Goal: Task Accomplishment & Management: Manage account settings

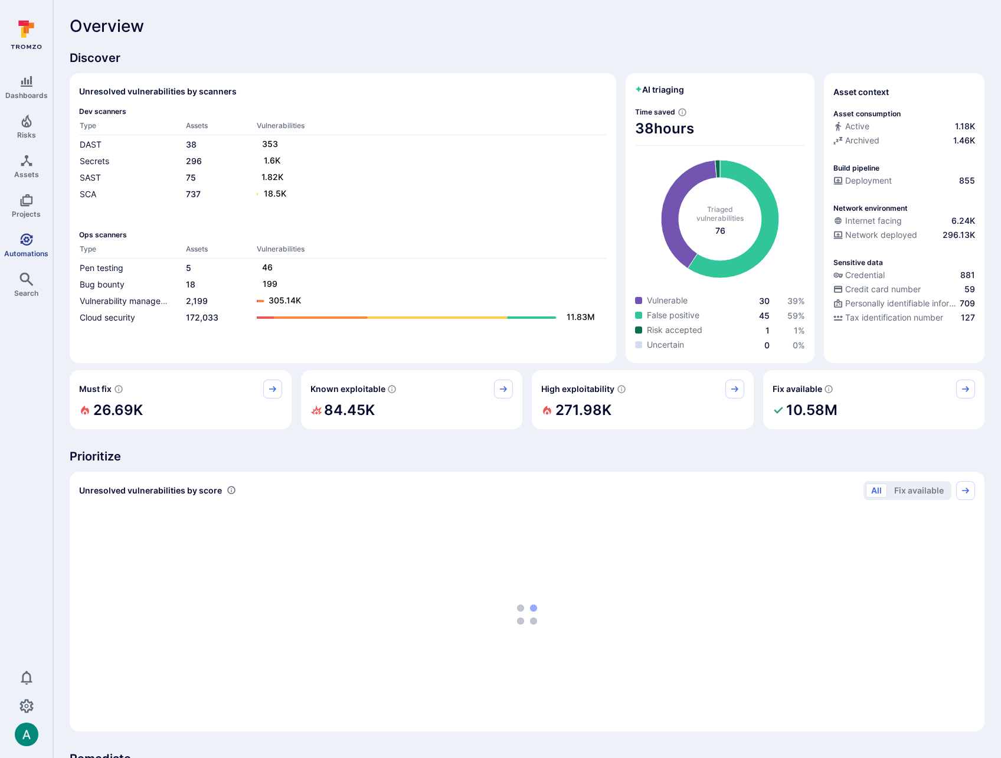
click at [21, 241] on icon "Automations" at bounding box center [26, 239] width 12 height 12
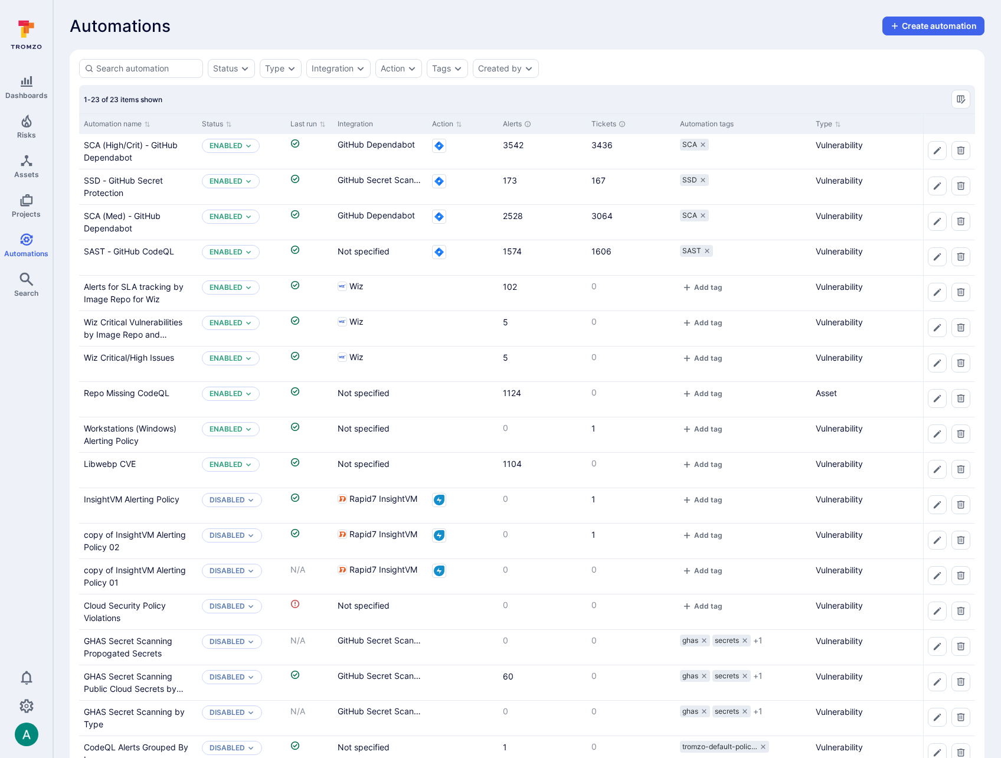
click at [194, 121] on div "Automation name" at bounding box center [138, 123] width 118 height 21
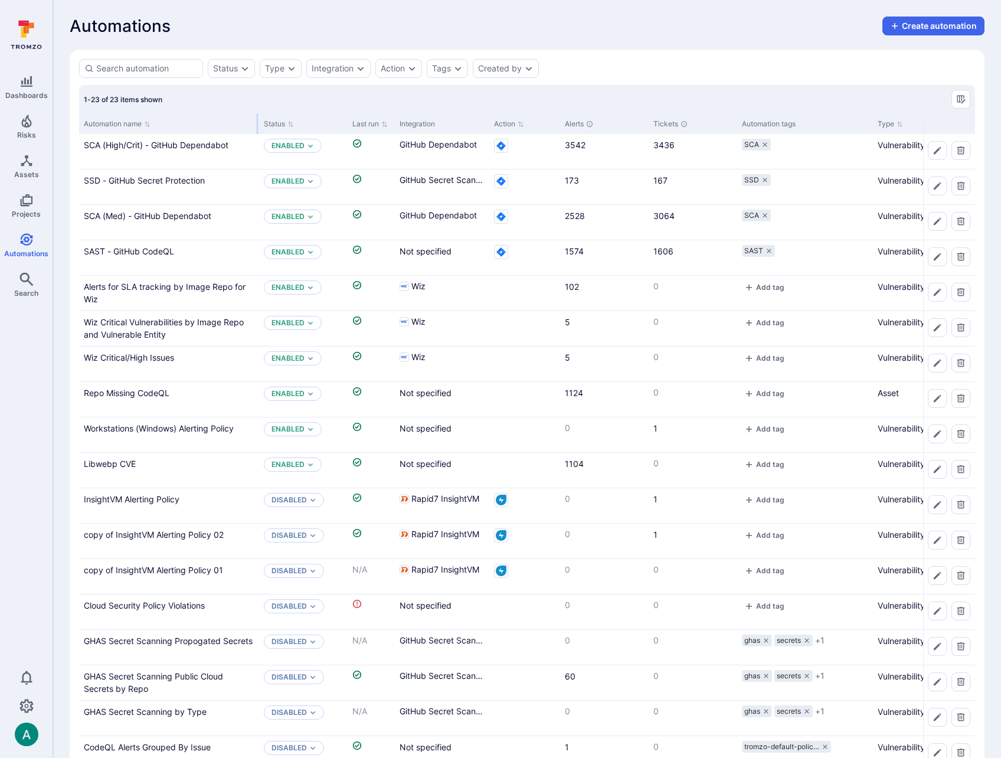
drag, startPoint x: 195, startPoint y: 120, endPoint x: 257, endPoint y: 119, distance: 62.0
click at [257, 119] on div at bounding box center [258, 124] width 2 height 20
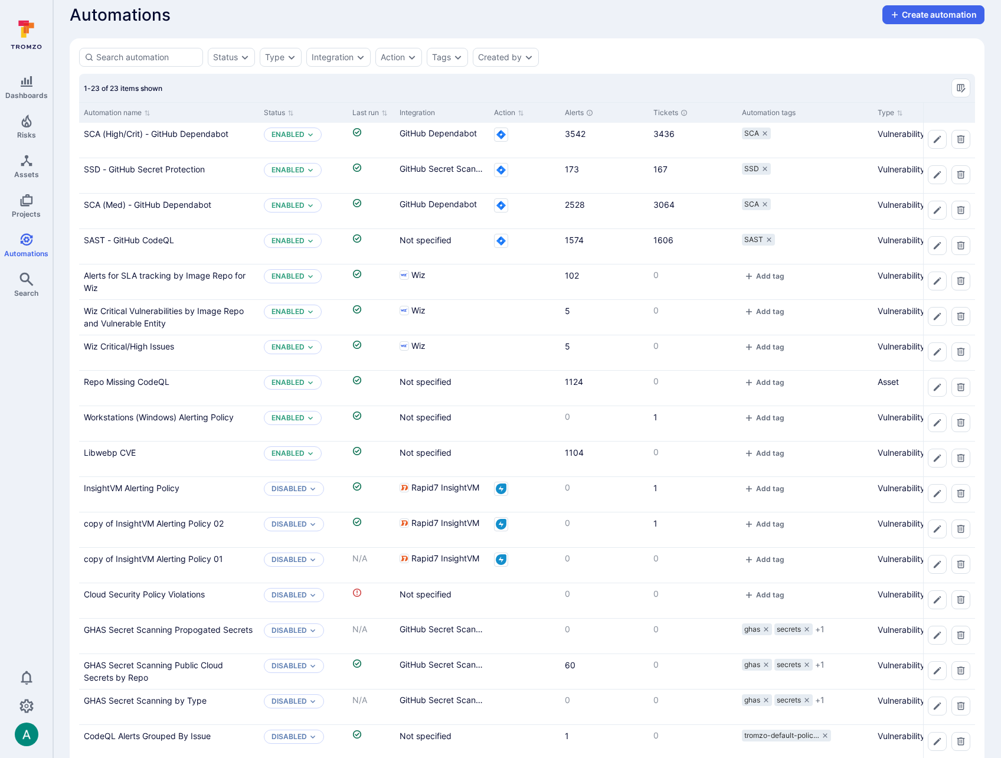
scroll to position [12, 0]
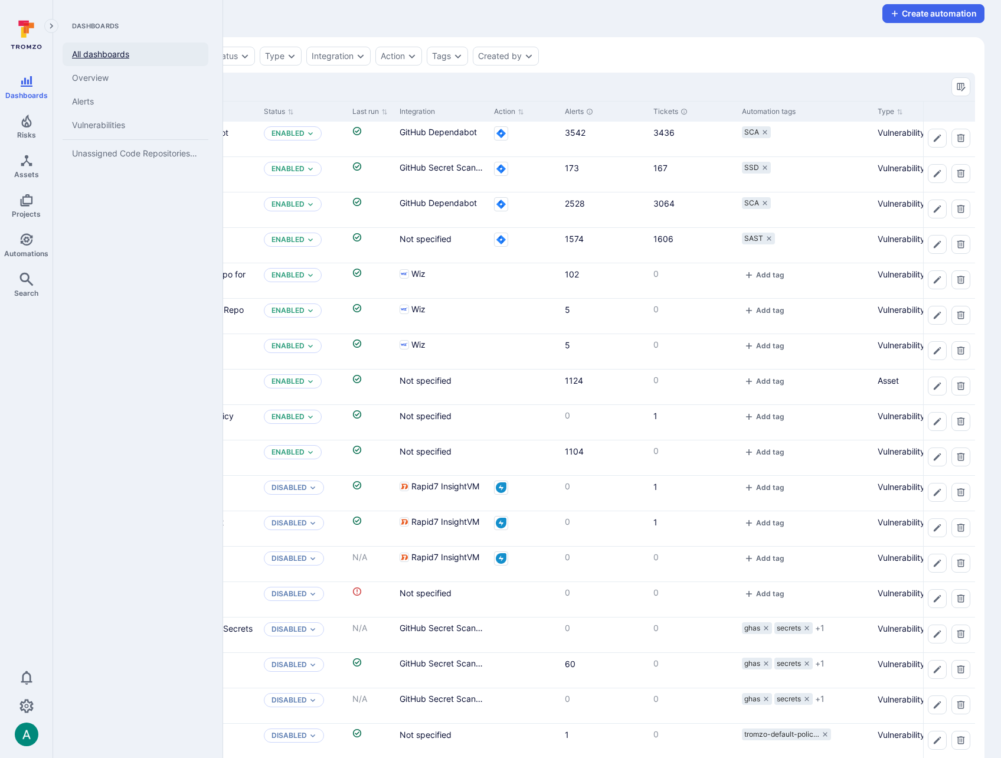
click at [79, 51] on link "All dashboards" at bounding box center [136, 54] width 146 height 24
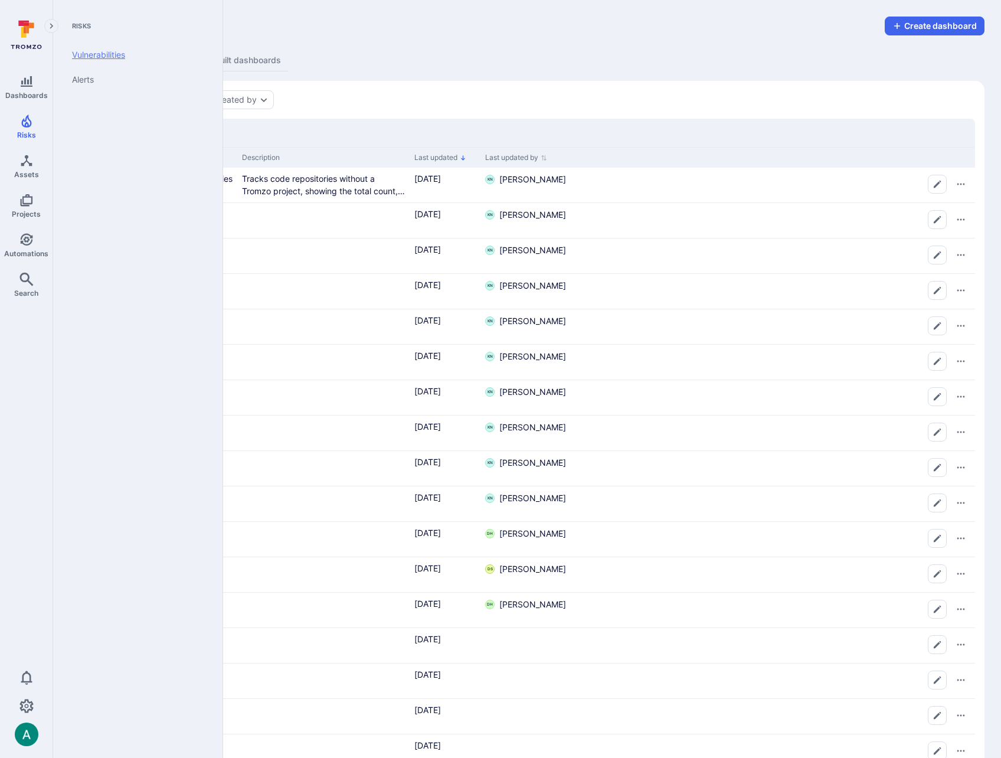
click at [110, 60] on link "Vulnerabilities" at bounding box center [136, 54] width 146 height 25
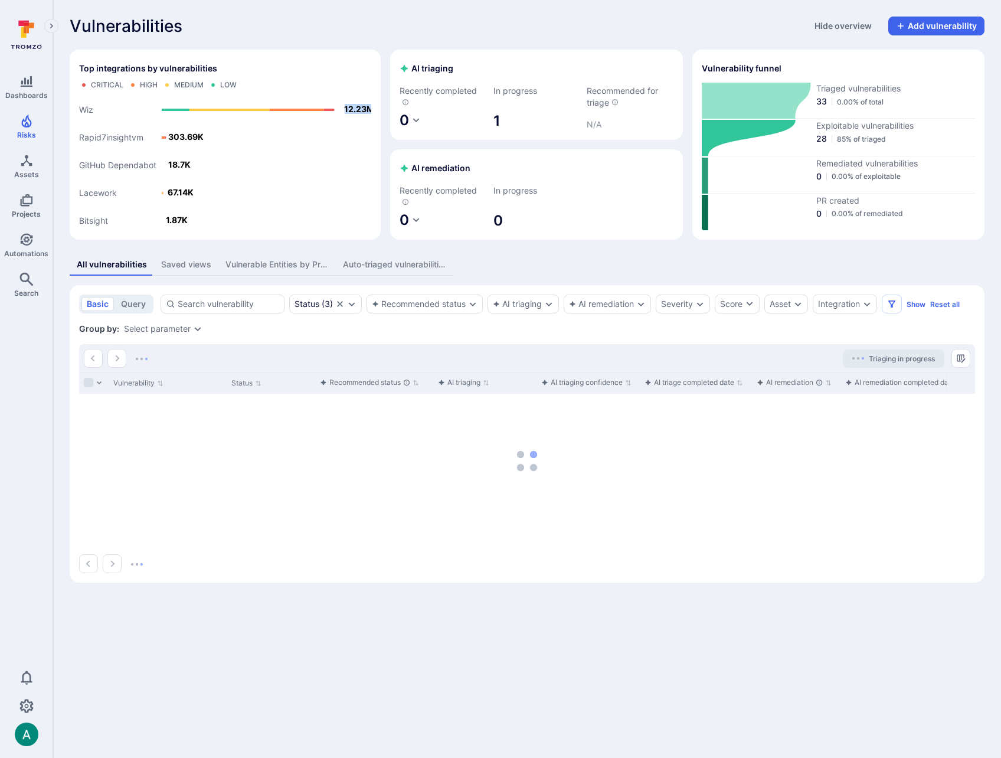
drag, startPoint x: 345, startPoint y: 108, endPoint x: 379, endPoint y: 107, distance: 34.8
click at [379, 107] on div "Top integrations by vulnerabilities Critical High Medium Low Bitsight Lacework …" at bounding box center [225, 145] width 311 height 190
click at [362, 108] on text "12.23M" at bounding box center [360, 109] width 30 height 10
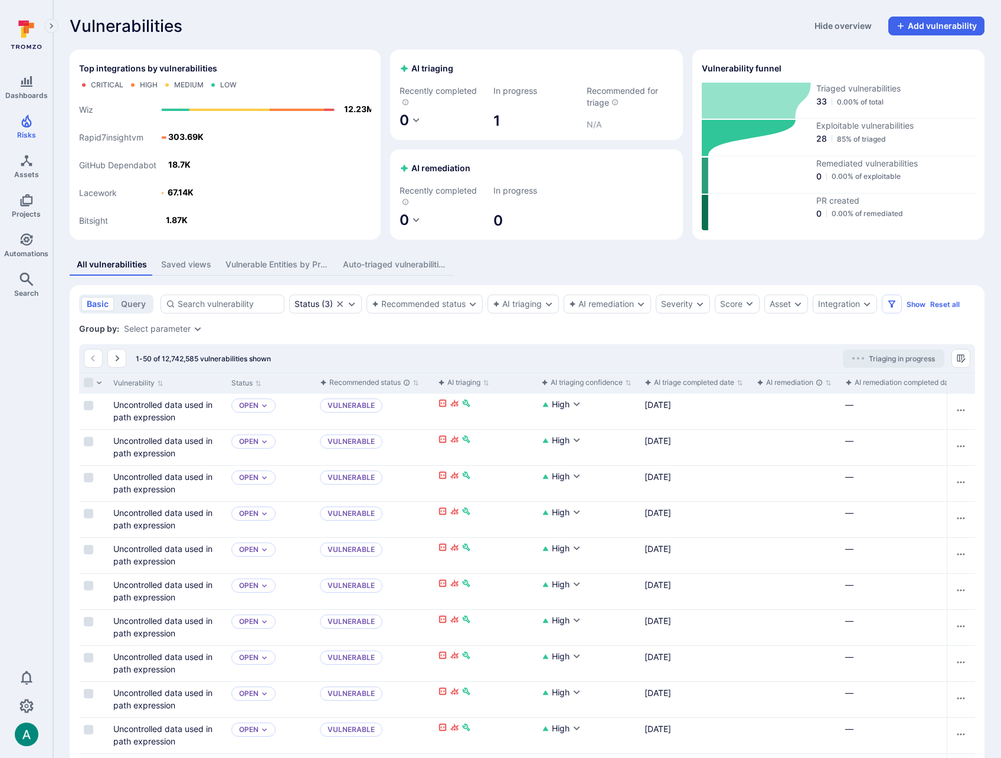
click at [280, 27] on div "Vulnerabilities Hide overview Add vulnerability" at bounding box center [527, 26] width 915 height 19
click at [286, 32] on div "Vulnerabilities Hide overview Add vulnerability" at bounding box center [527, 26] width 915 height 19
click at [248, 27] on div "Vulnerabilities Hide overview Add vulnerability" at bounding box center [527, 26] width 915 height 19
drag, startPoint x: 70, startPoint y: 23, endPoint x: 184, endPoint y: 25, distance: 113.9
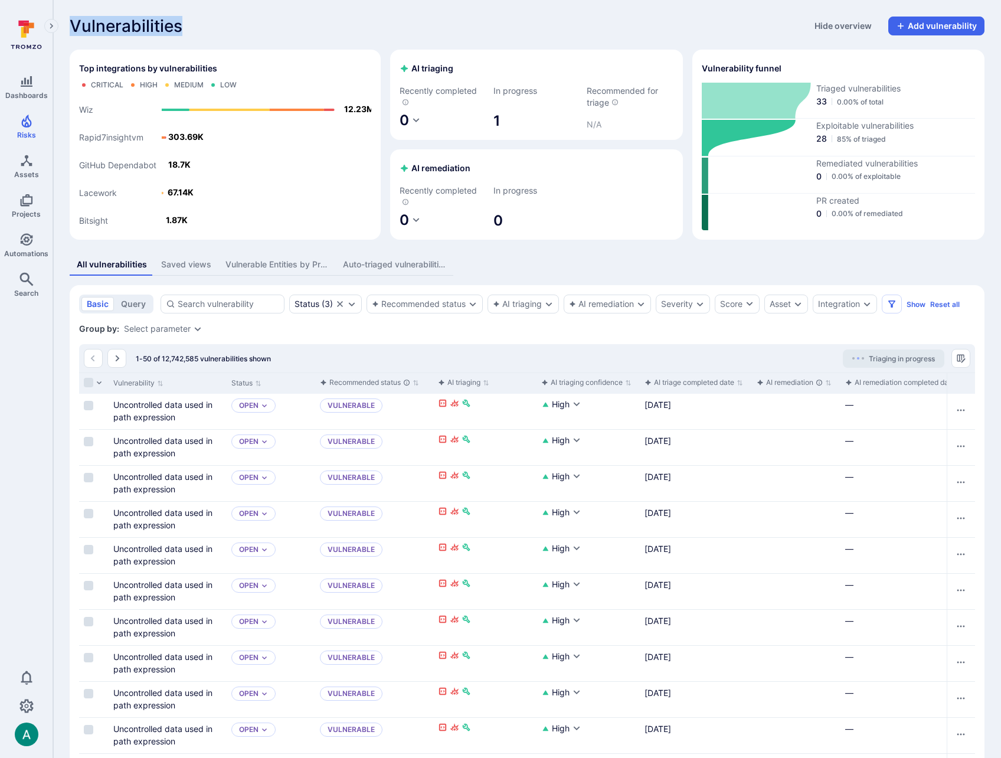
click at [184, 25] on div "Vulnerabilities Hide overview Add vulnerability" at bounding box center [527, 26] width 915 height 19
click at [185, 24] on div "Vulnerabilities Hide overview Add vulnerability" at bounding box center [527, 26] width 915 height 19
click at [372, 361] on div "1-50 of 12,742,585 vulnerabilities shown Triaging in progress" at bounding box center [527, 358] width 896 height 28
click at [29, 255] on span "Automations" at bounding box center [26, 253] width 44 height 9
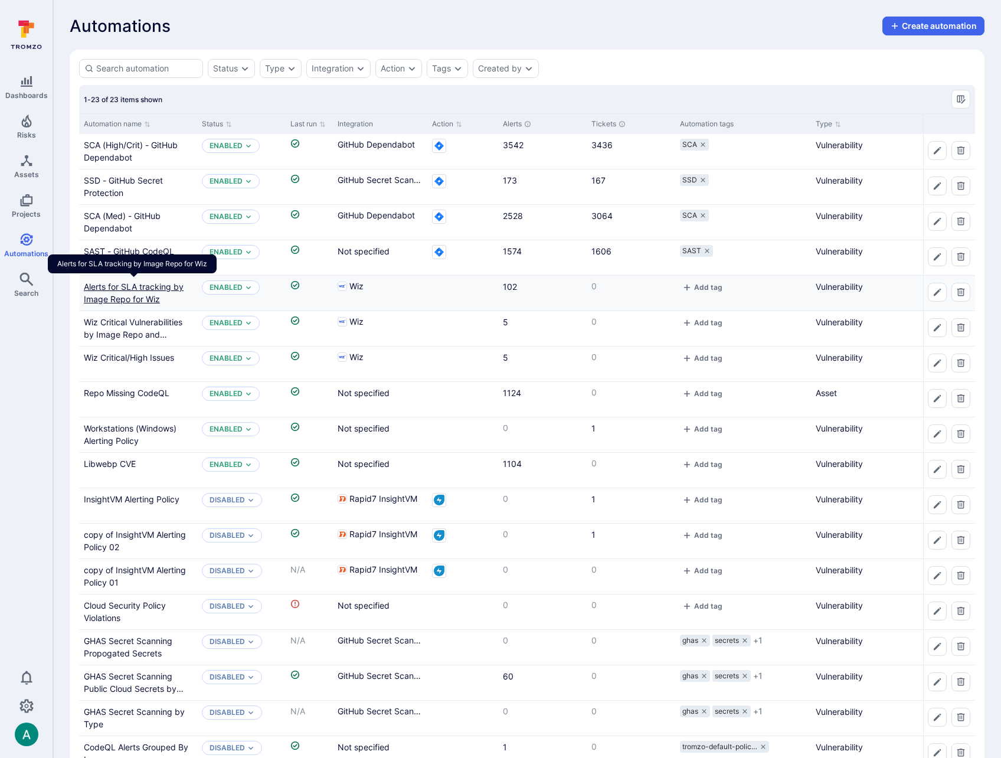
click at [98, 287] on link "Alerts for SLA tracking by Image Repo for Wiz" at bounding box center [134, 292] width 100 height 22
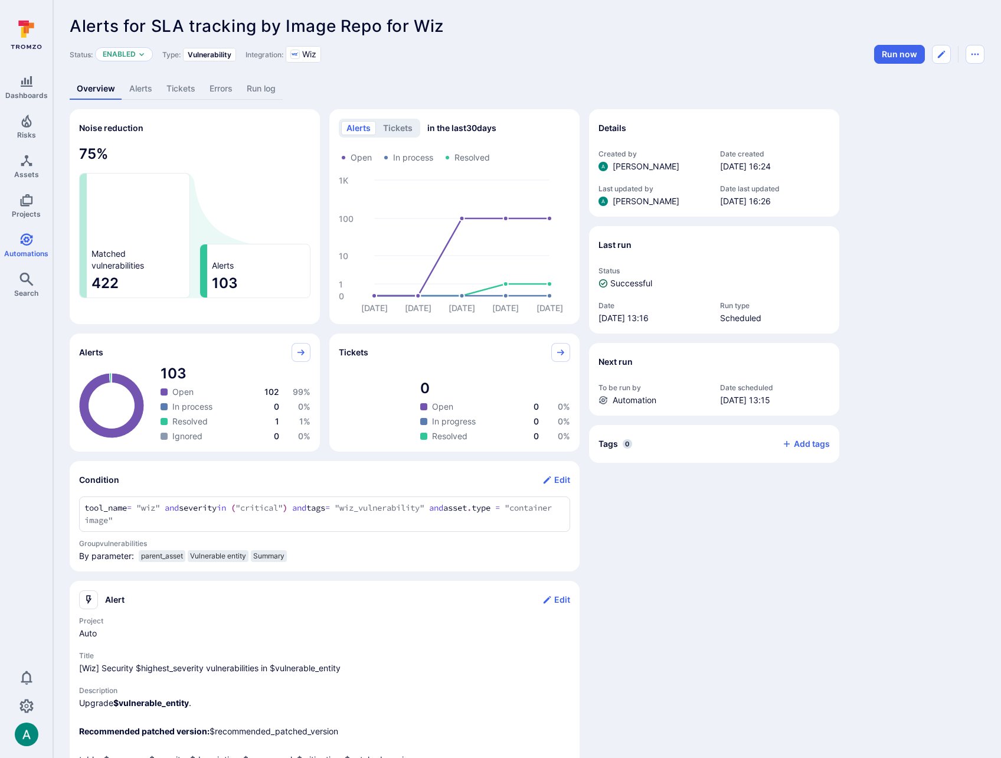
click at [142, 91] on link "Alerts" at bounding box center [140, 89] width 37 height 22
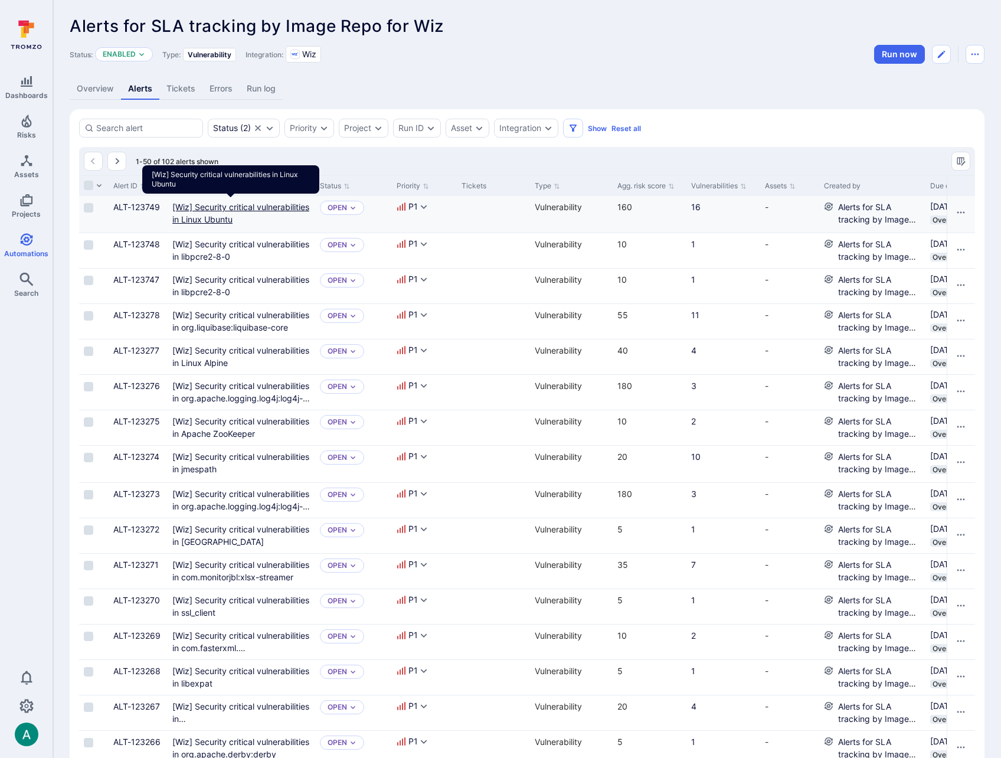
click at [221, 204] on Ubuntu"] "[Wiz] Security critical vulnerabilities in Linux Ubuntu" at bounding box center [240, 213] width 137 height 22
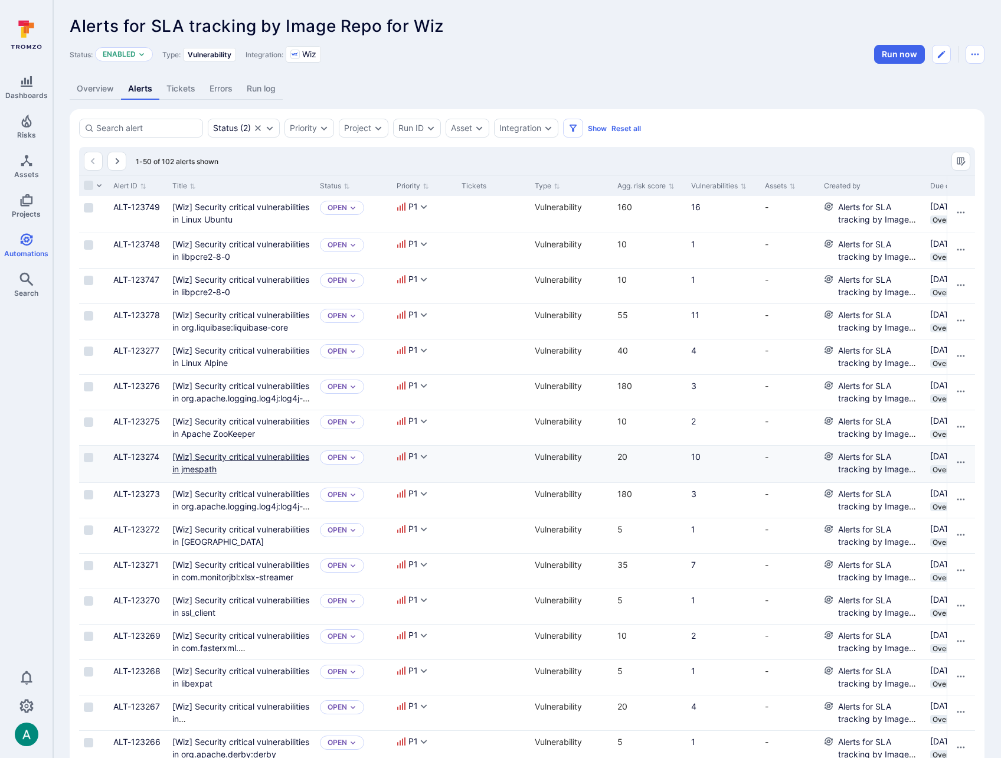
click at [230, 457] on jmespath"] "[Wiz] Security critical vulnerabilities in jmespath" at bounding box center [240, 462] width 137 height 22
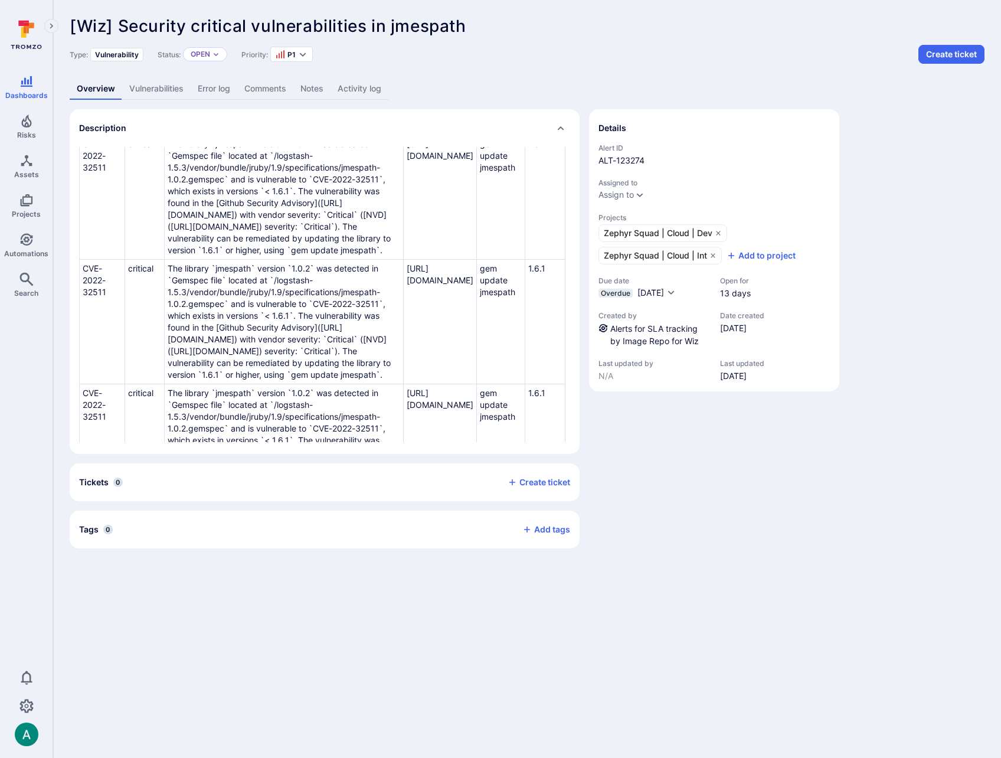
scroll to position [0, 2]
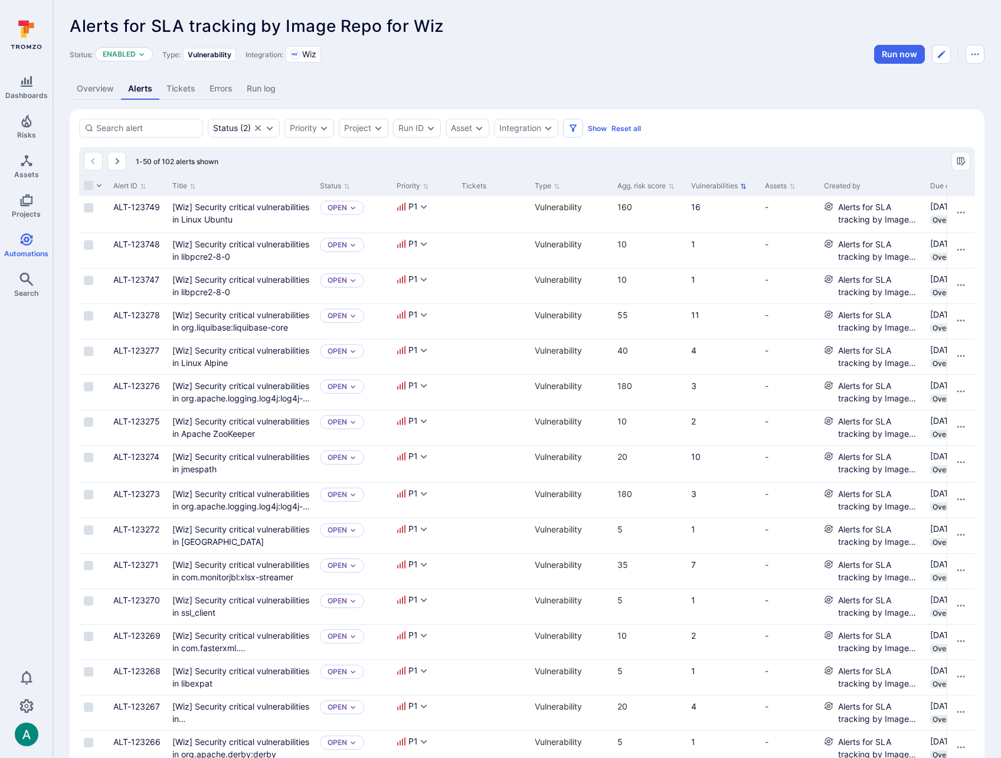
click at [741, 186] on icon "Sort by Vulnerabilities" at bounding box center [743, 186] width 6 height 6
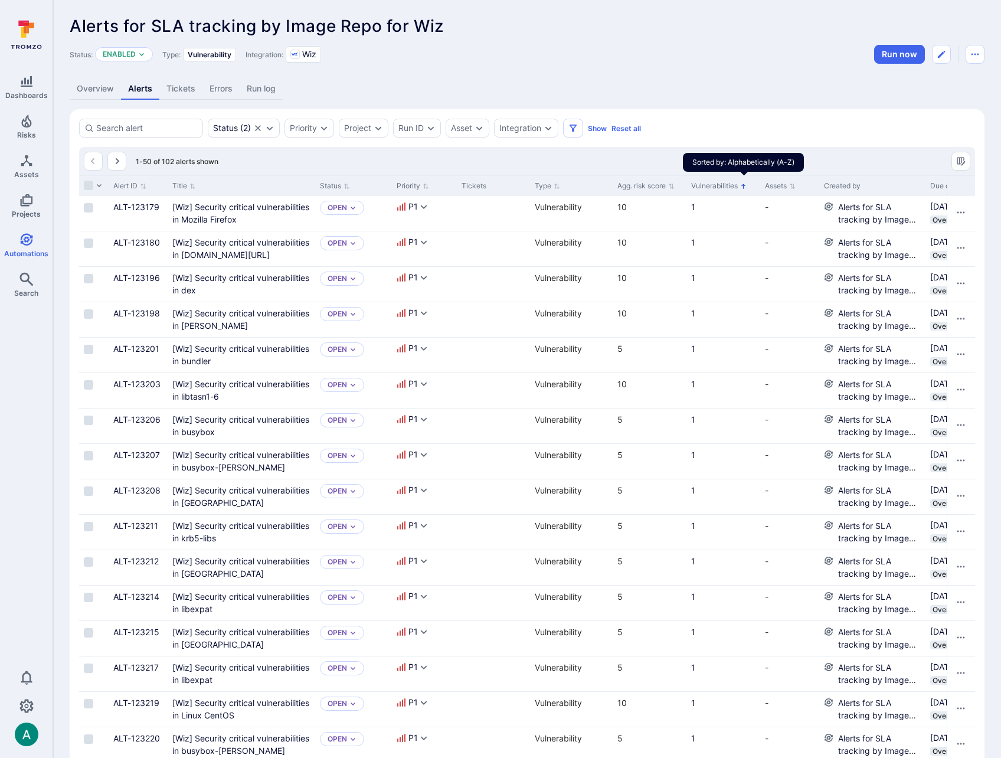
click at [742, 186] on icon "Sorted by: Alphabetically (A-Z)" at bounding box center [743, 186] width 6 height 6
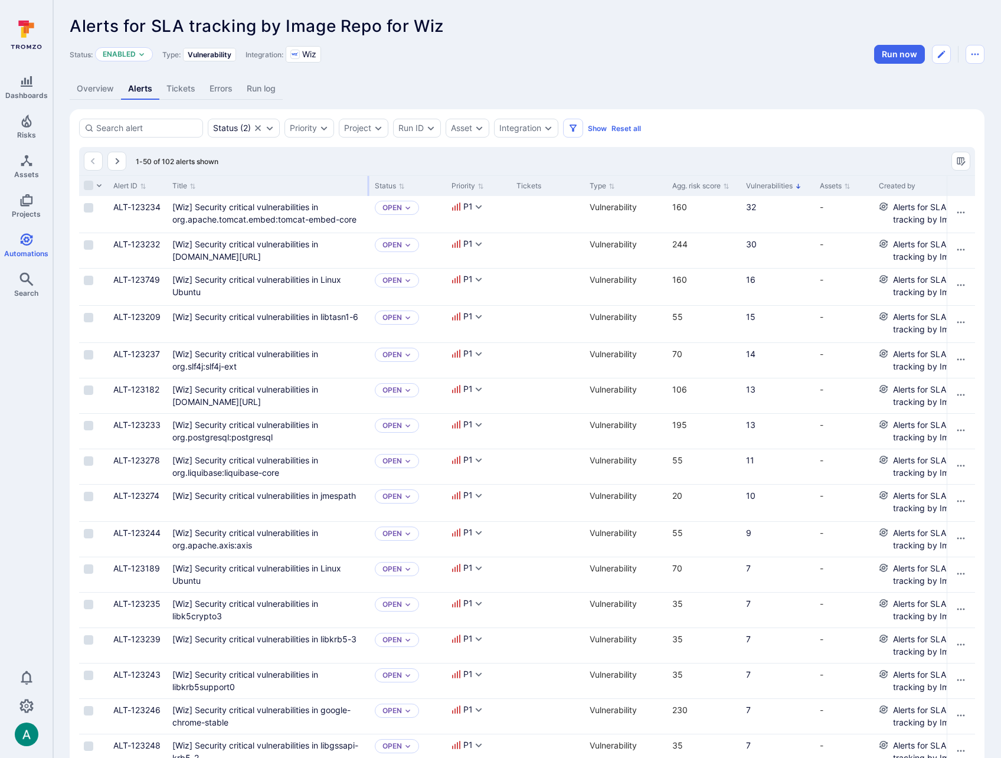
drag, startPoint x: 313, startPoint y: 181, endPoint x: 368, endPoint y: 181, distance: 54.9
click at [368, 181] on div at bounding box center [369, 186] width 2 height 20
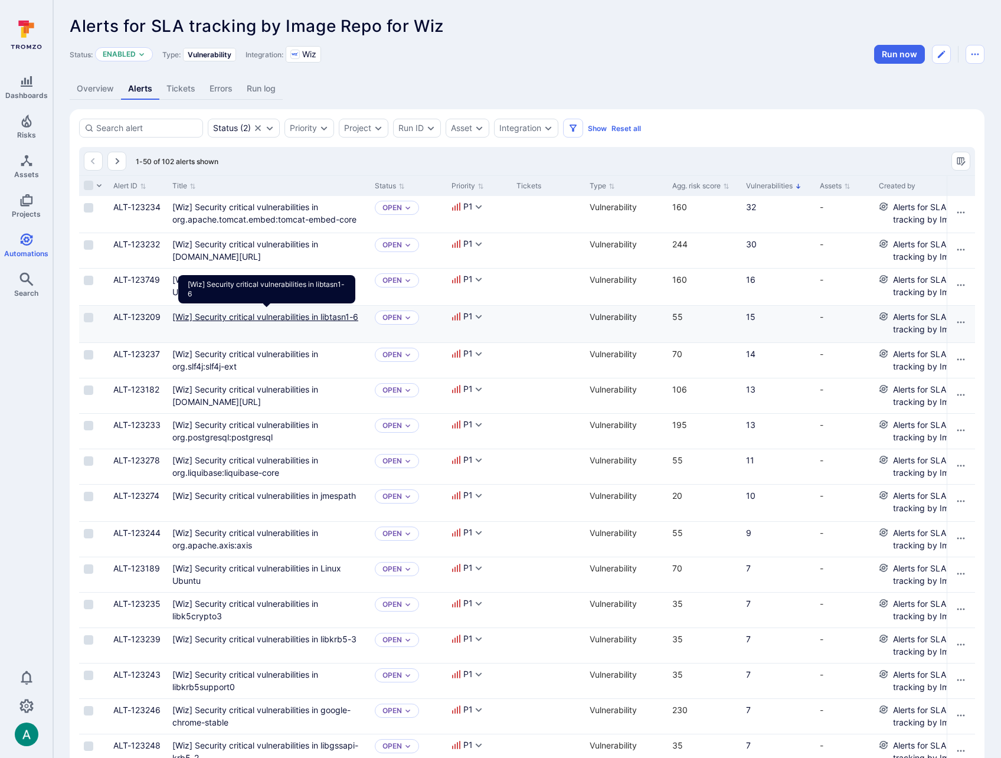
click at [236, 319] on libtasn1-6"] "[Wiz] Security critical vulnerabilities in libtasn1-6" at bounding box center [265, 317] width 186 height 10
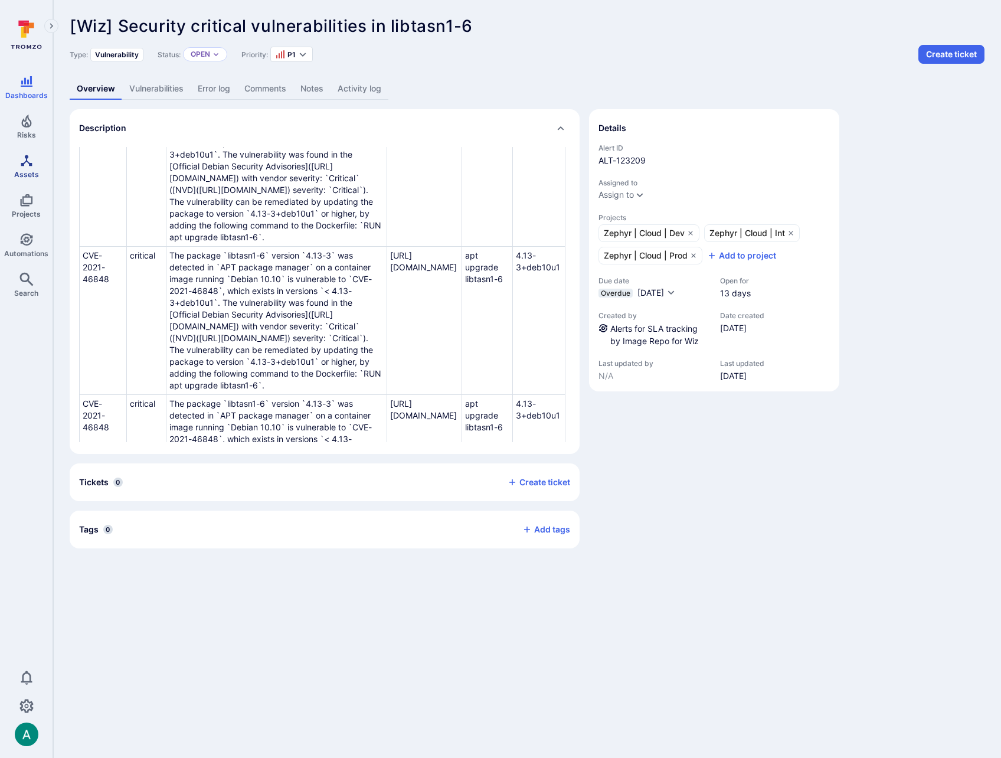
scroll to position [152, 0]
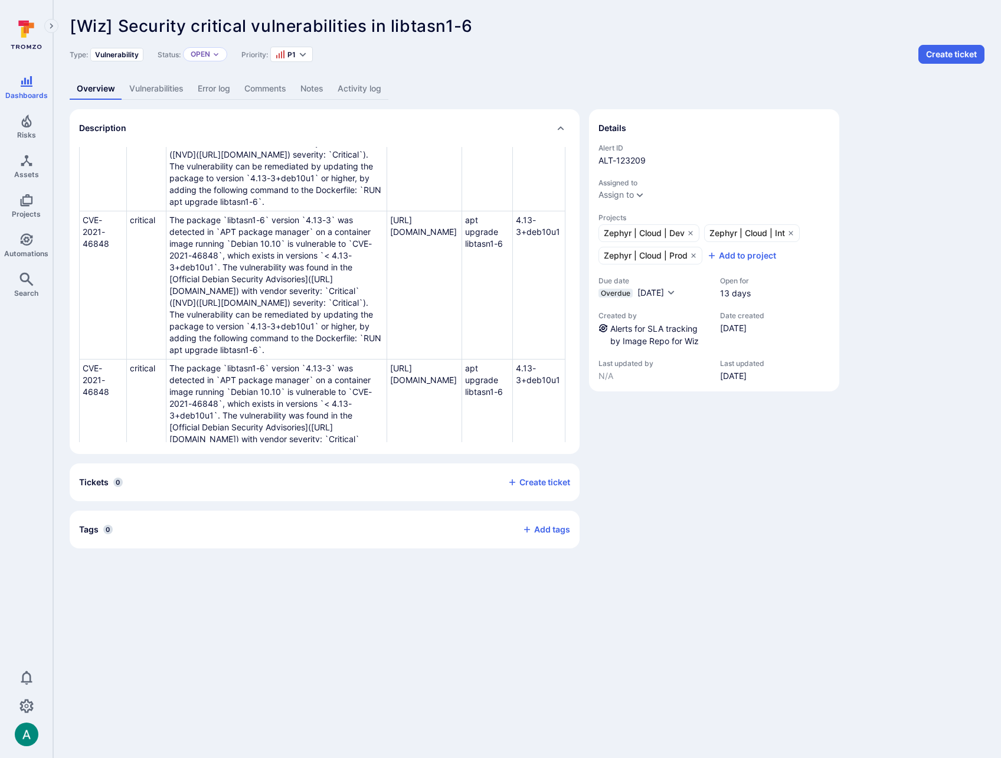
click at [156, 86] on link "Vulnerabilities" at bounding box center [156, 89] width 68 height 22
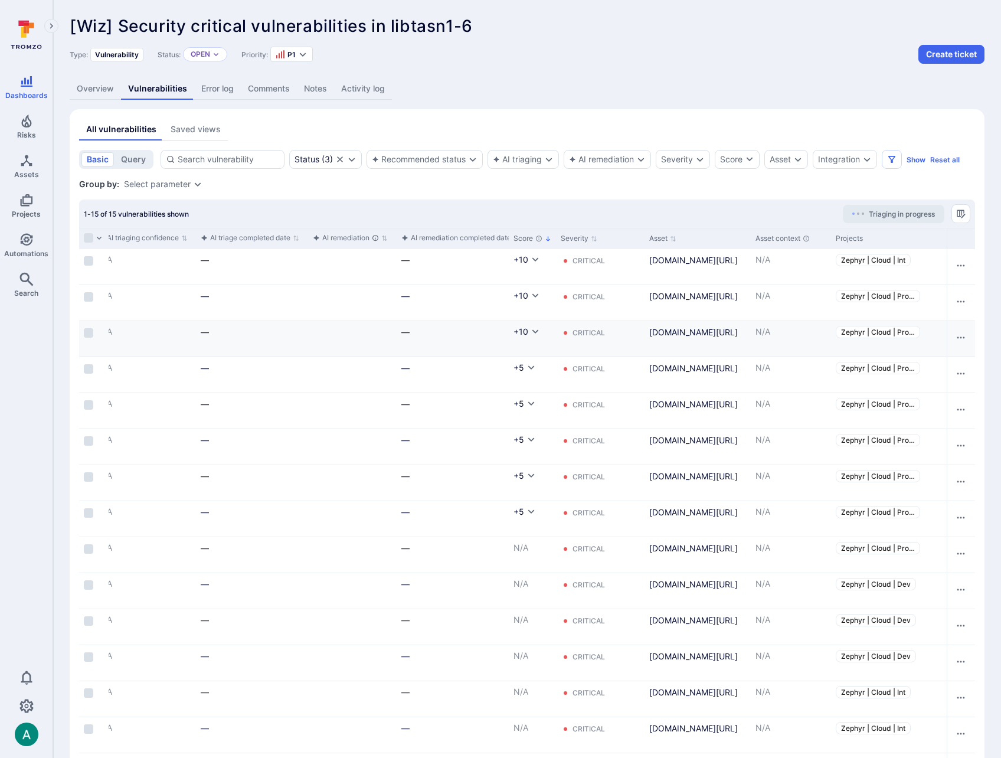
scroll to position [0, 446]
click at [750, 205] on div "1-15 of 15 vulnerabilities shown Triaging in progress" at bounding box center [527, 213] width 896 height 28
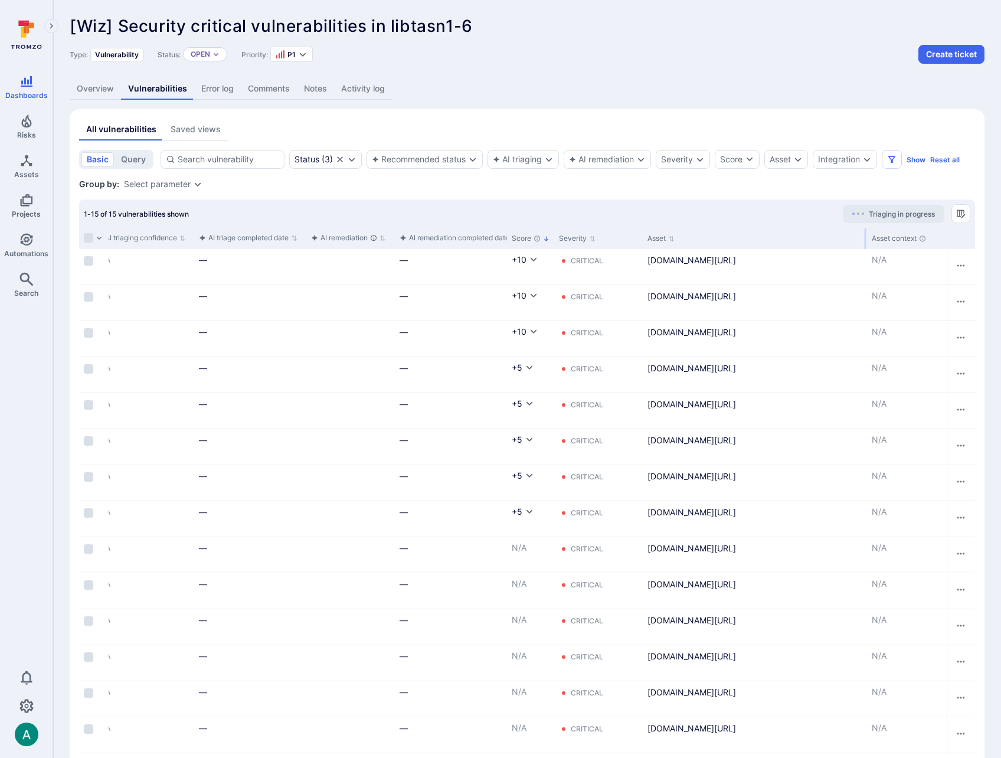
drag, startPoint x: 747, startPoint y: 236, endPoint x: 865, endPoint y: 238, distance: 118.0
click at [865, 238] on div at bounding box center [866, 238] width 2 height 21
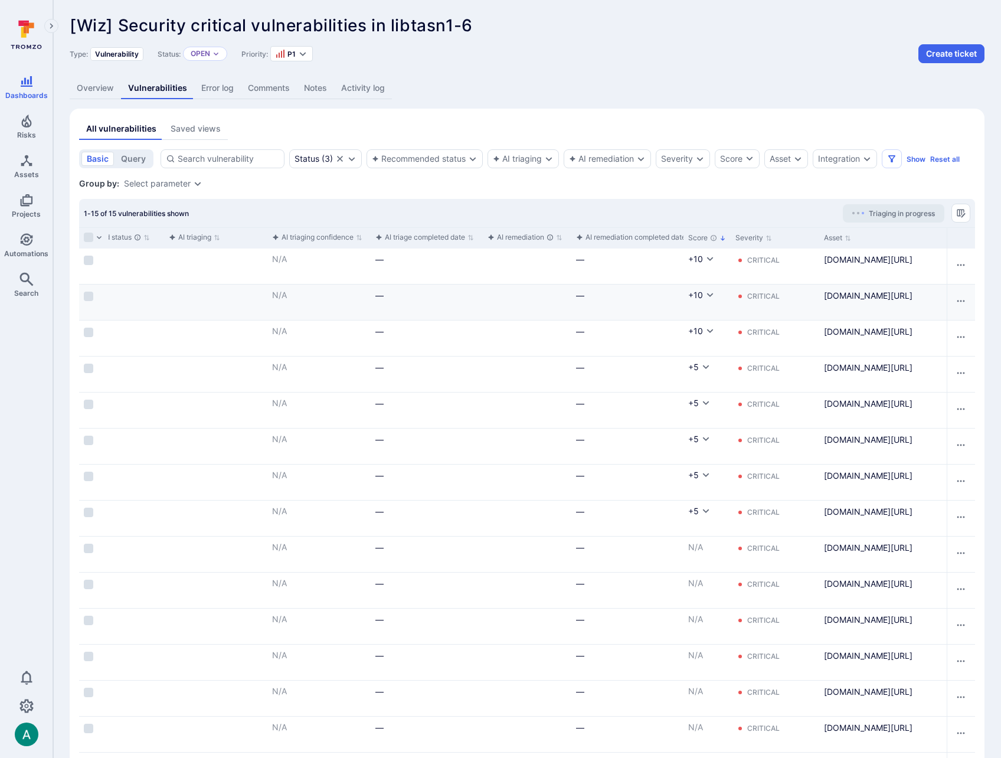
scroll to position [0, 0]
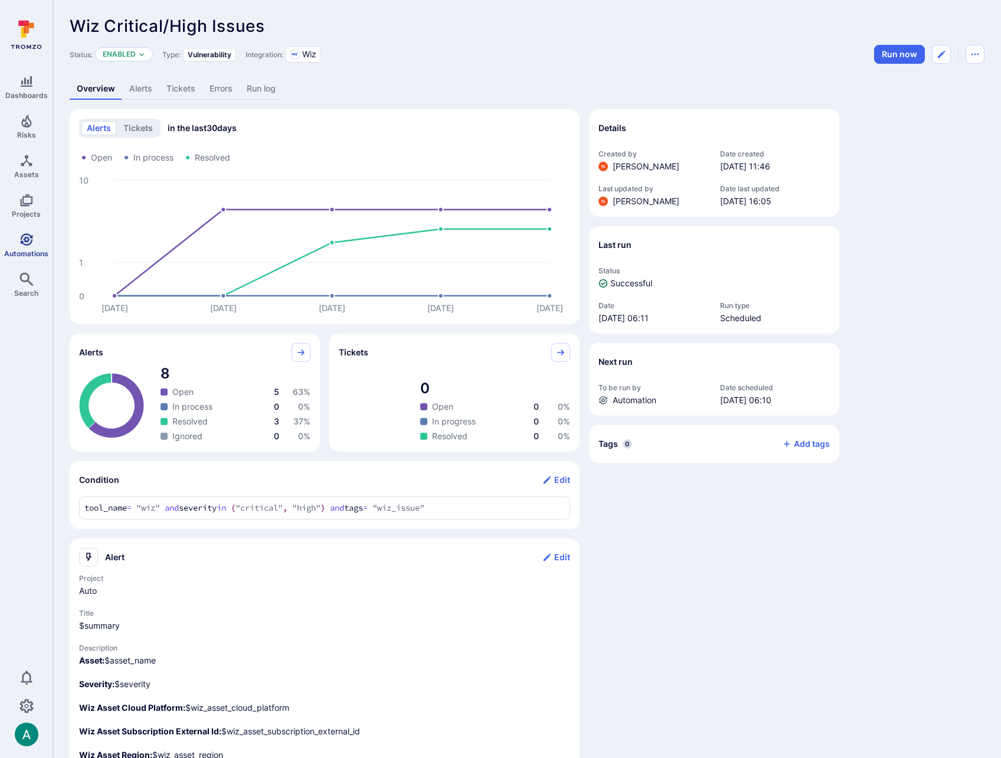
click at [28, 248] on link "Automations" at bounding box center [26, 245] width 53 height 35
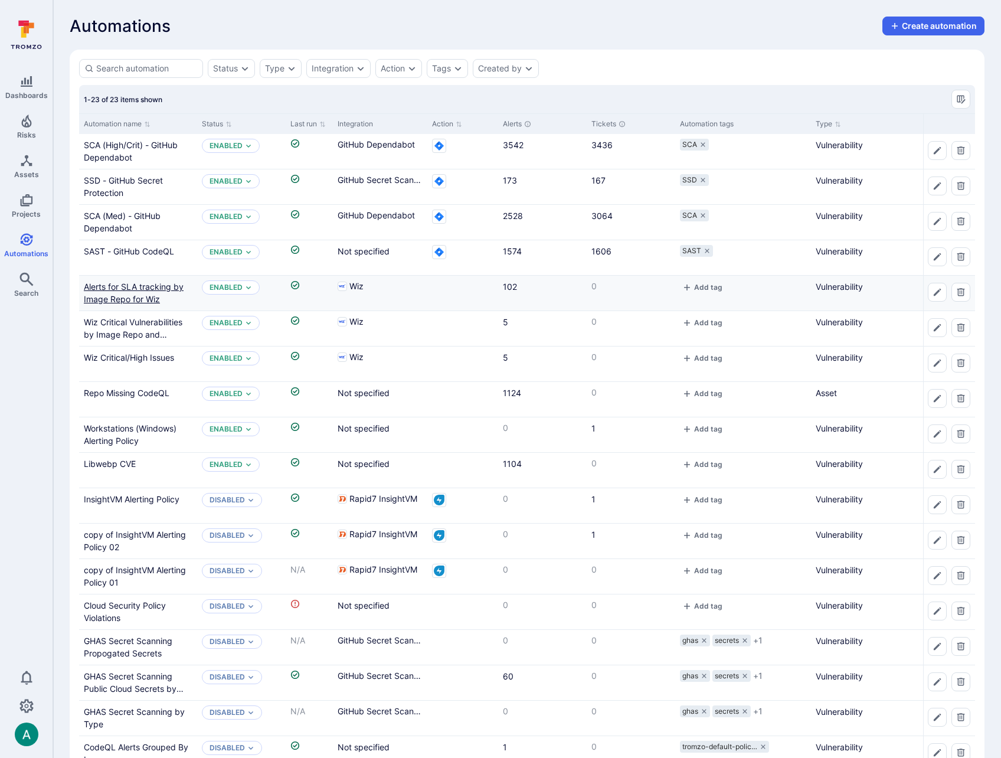
click at [125, 286] on link "Alerts for SLA tracking by Image Repo for Wiz" at bounding box center [134, 292] width 100 height 22
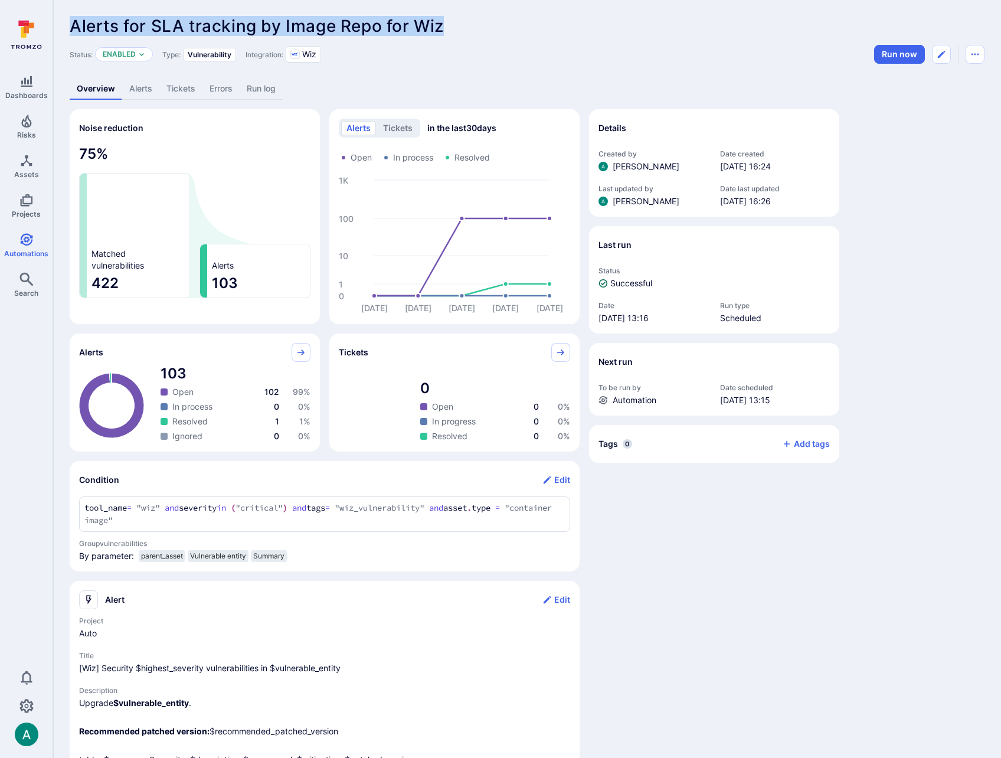
drag, startPoint x: 405, startPoint y: 22, endPoint x: 499, endPoint y: 22, distance: 94.4
click at [499, 22] on div "Alerts for SLA tracking by Image Repo for Wiz ... Show more" at bounding box center [527, 26] width 915 height 19
click at [28, 245] on icon "Automations" at bounding box center [26, 240] width 14 height 14
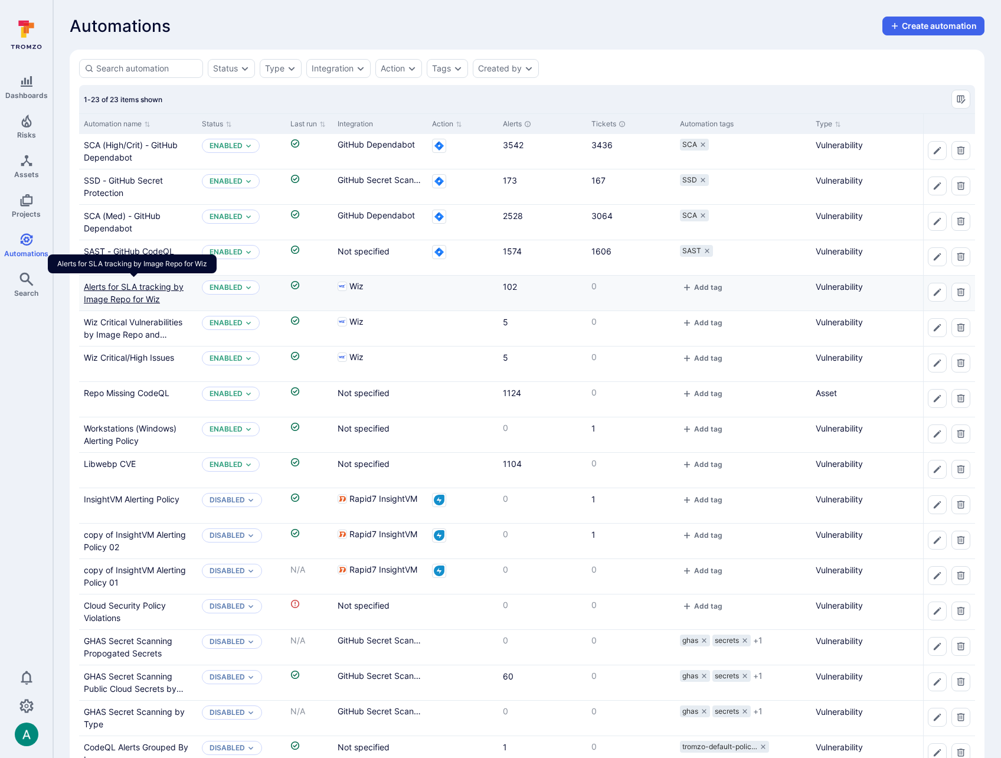
click at [139, 283] on link "Alerts for SLA tracking by Image Repo for Wiz" at bounding box center [134, 292] width 100 height 22
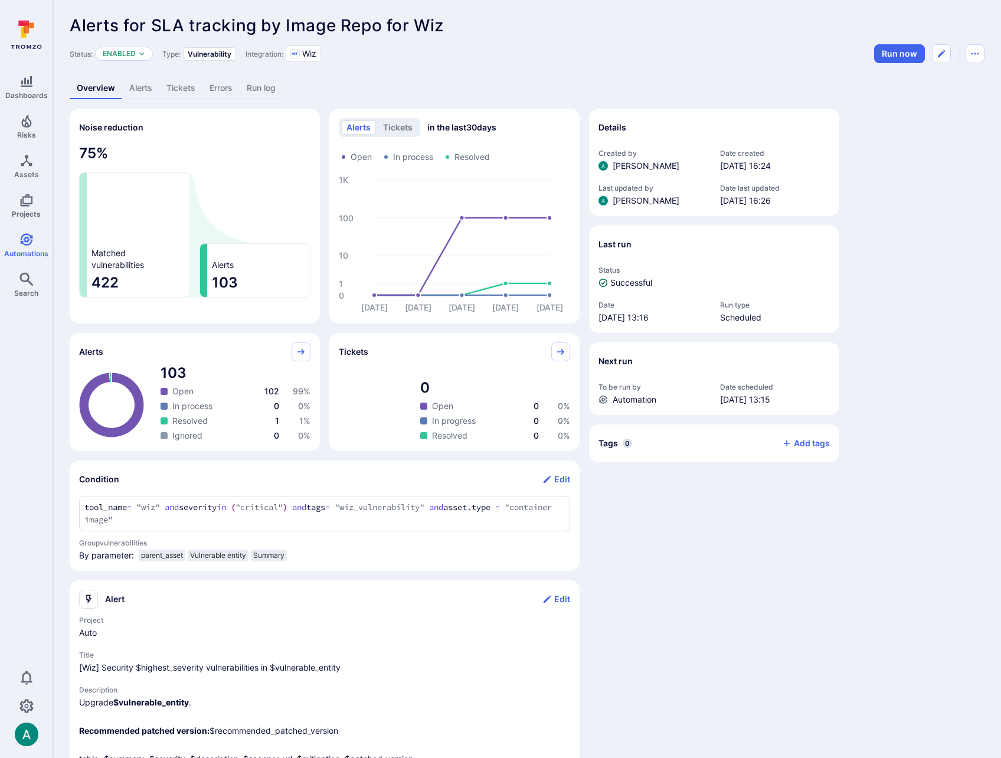
scroll to position [2, 0]
click at [150, 86] on link "Alerts" at bounding box center [140, 87] width 37 height 22
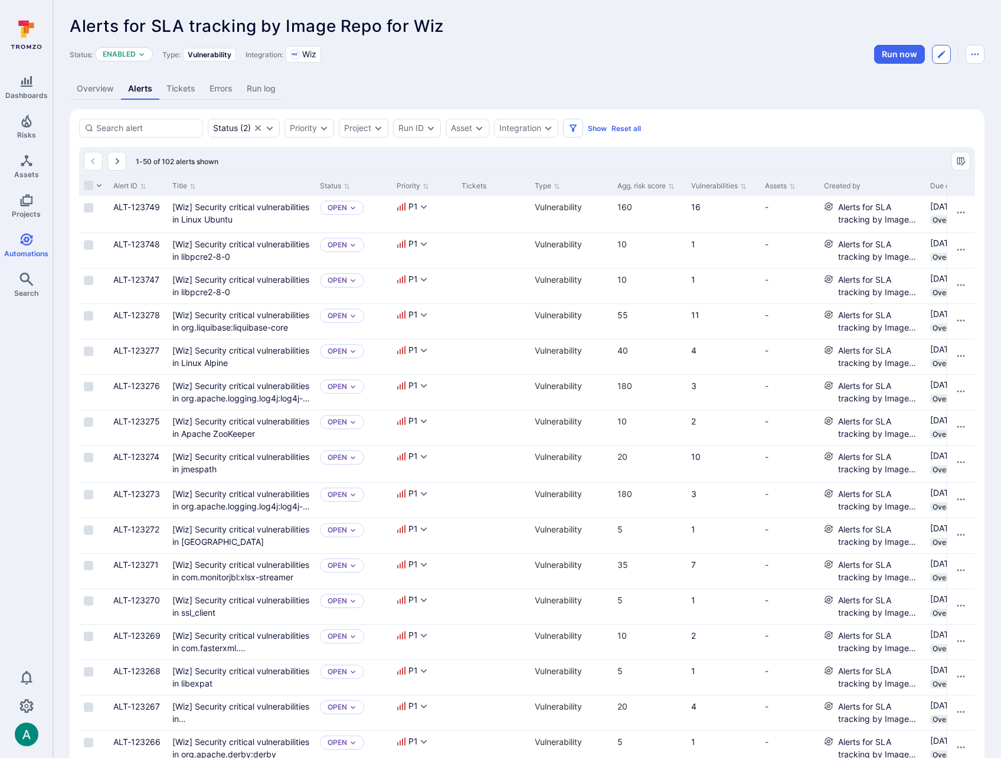
click at [948, 54] on button "Edit automation" at bounding box center [941, 54] width 19 height 19
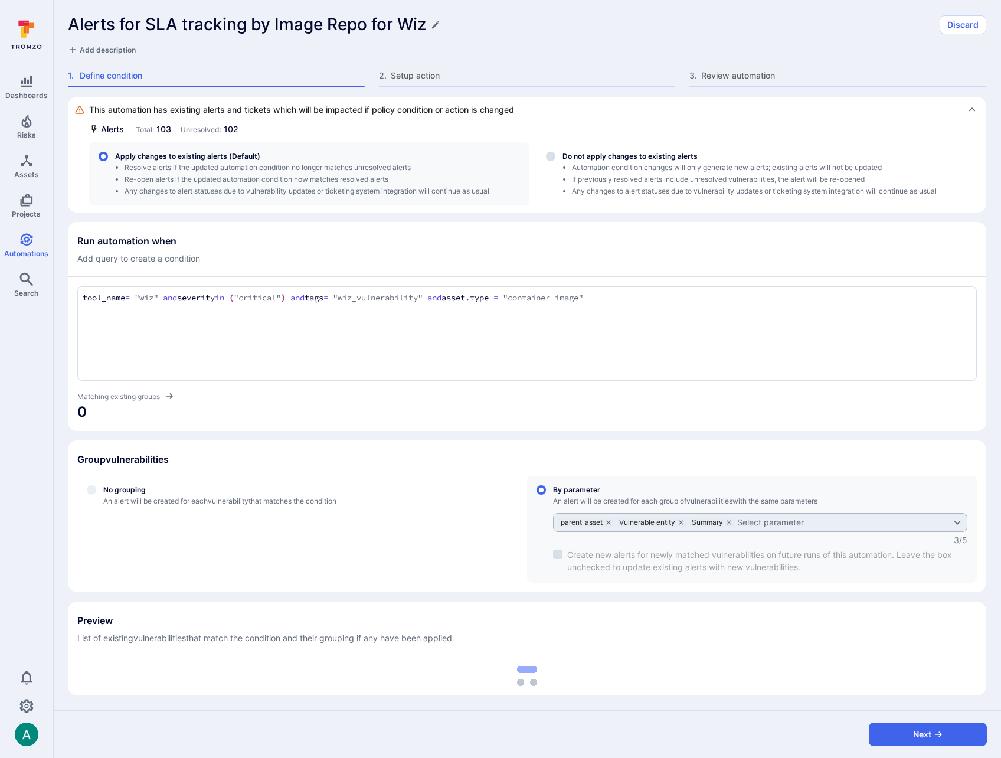
click at [93, 48] on span "Add description" at bounding box center [108, 49] width 56 height 9
click at [110, 50] on textarea at bounding box center [527, 50] width 918 height 12
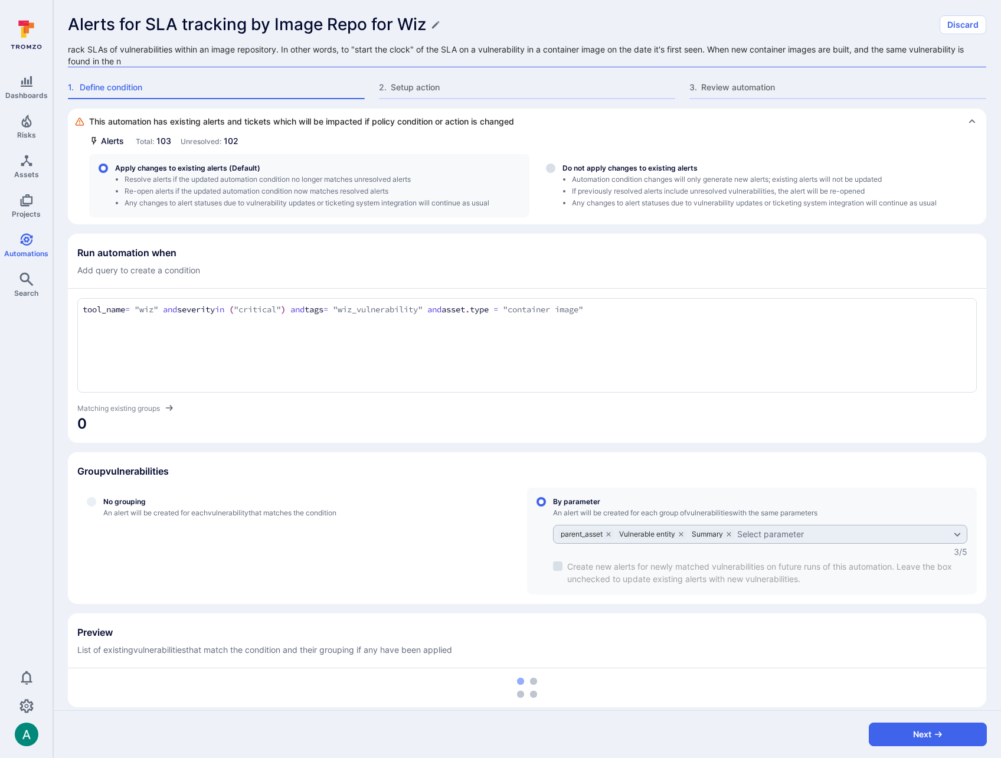
click at [77, 48] on textarea "rack SLAs of vulnerabilities within an image repository. In other words, to "st…" at bounding box center [527, 56] width 918 height 24
drag, startPoint x: 284, startPoint y: 48, endPoint x: 353, endPoint y: 49, distance: 68.5
click at [353, 49] on textarea "Tack SLAs of vulnerabilities within an image repository. In other words, to "st…" at bounding box center [527, 56] width 918 height 24
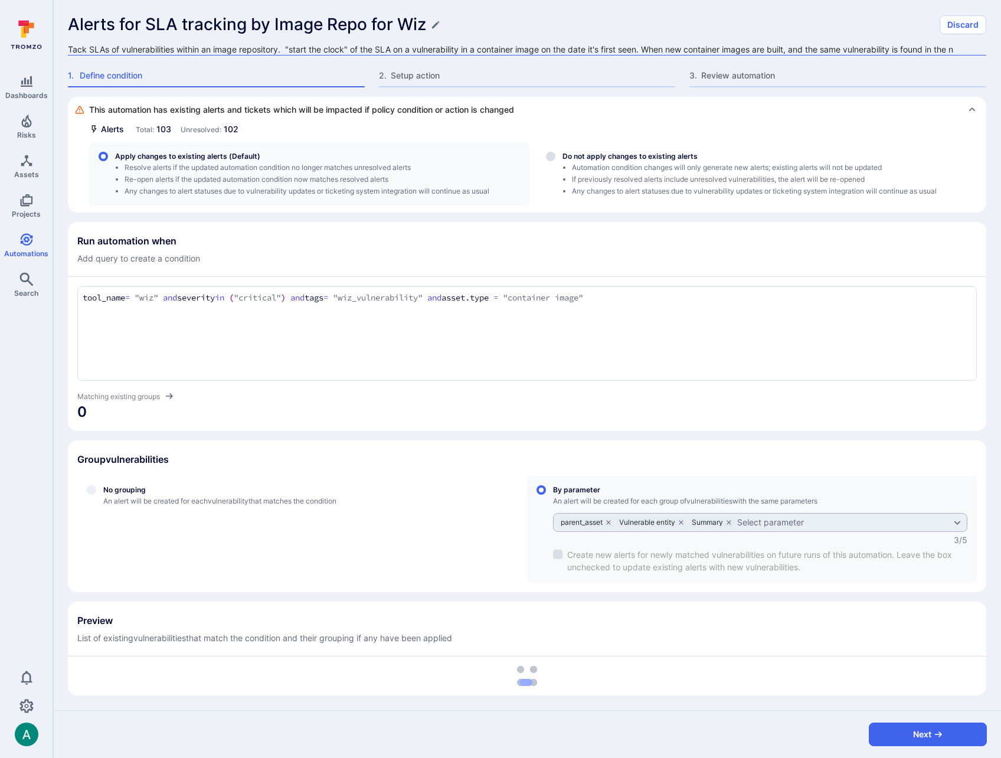
click at [72, 50] on textarea "Tack SLAs of vulnerabilities within an image repository. "start the clock" of t…" at bounding box center [527, 50] width 918 height 12
type textarea "Track SLAs of vulnerabilities within an image repository. "start the clock" of …"
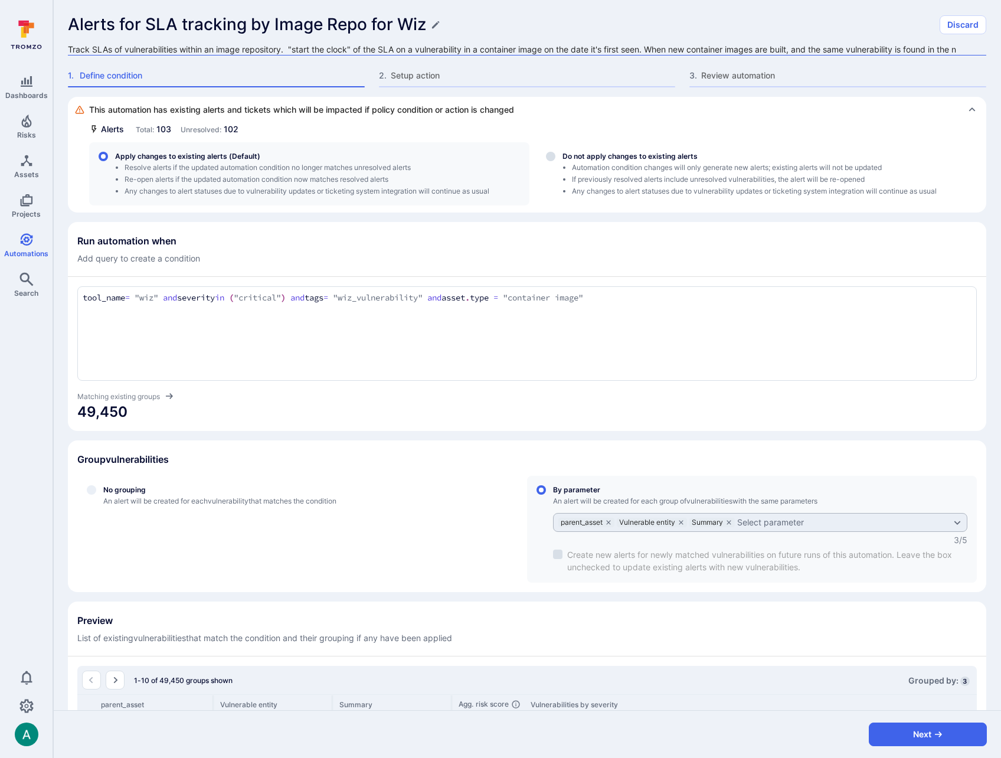
click at [640, 44] on textarea "Track SLAs of vulnerabilities within an image repository. "start the clock" of …" at bounding box center [527, 50] width 918 height 12
drag, startPoint x: 652, startPoint y: 48, endPoint x: 984, endPoint y: 55, distance: 331.7
click at [984, 55] on div "Alerts for SLA tracking by Image Repo for Wiz Discard Track SLAs of vulnerabili…" at bounding box center [527, 48] width 948 height 97
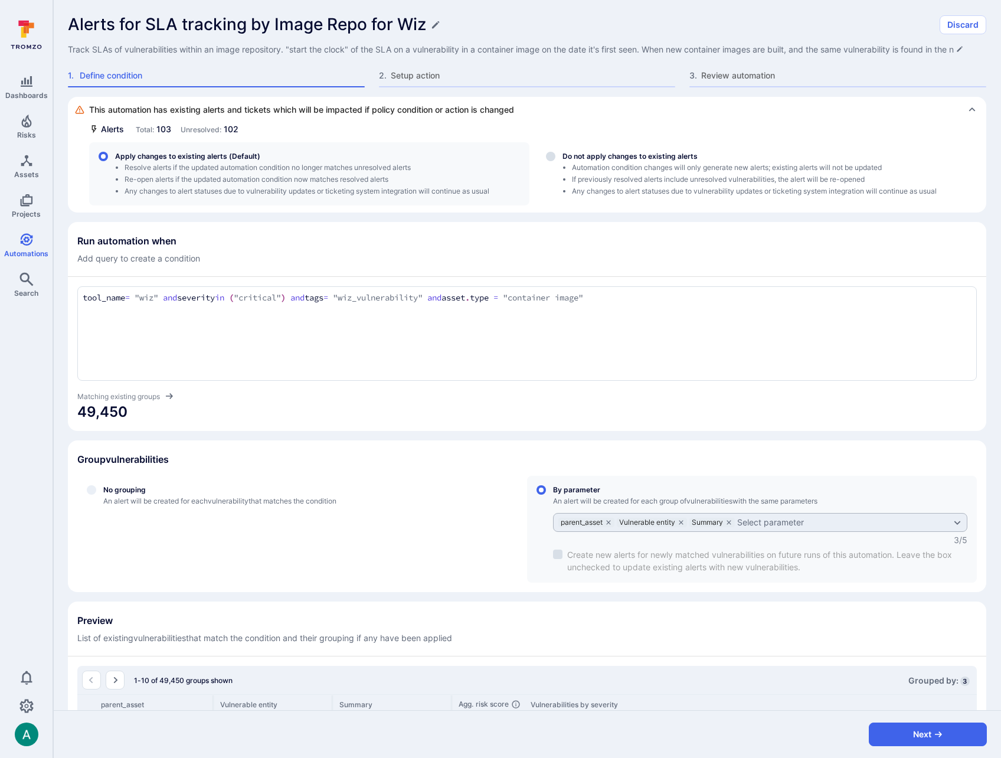
click at [683, 51] on span "Track SLAs of vulnerabilities within an image repository. "start the clock" of …" at bounding box center [515, 50] width 895 height 12
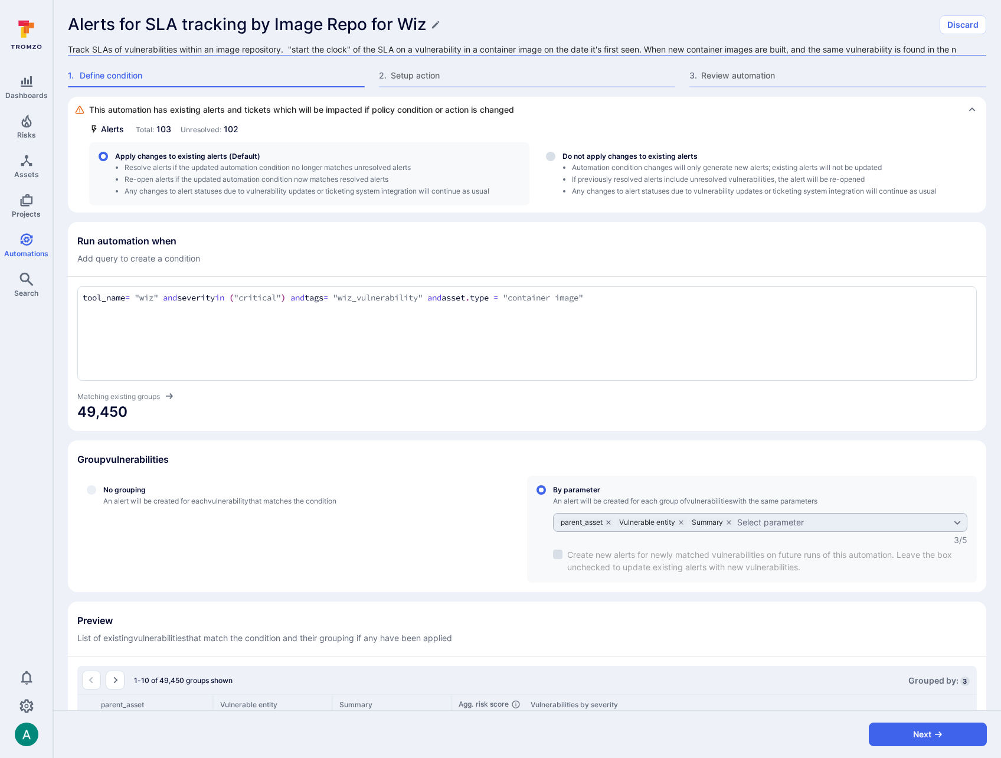
click at [653, 50] on textarea "Track SLAs of vulnerabilities within an image repository. "start the clock" of …" at bounding box center [527, 50] width 918 height 12
click at [706, 47] on textarea "Track SLAs of vulnerabilities within an image repository. "start the clock" of …" at bounding box center [527, 50] width 918 height 12
type textarea "Track SLAs of vulnerabilities within an image repository. "start the clock" of …"
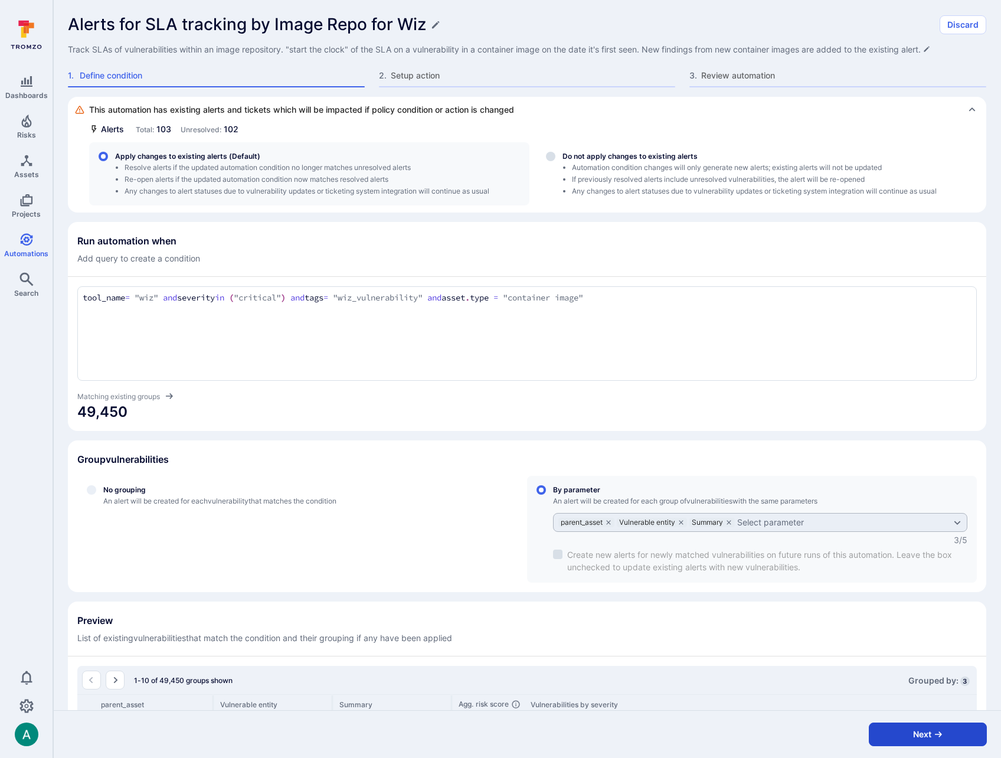
click at [967, 740] on button "Next" at bounding box center [928, 734] width 118 height 24
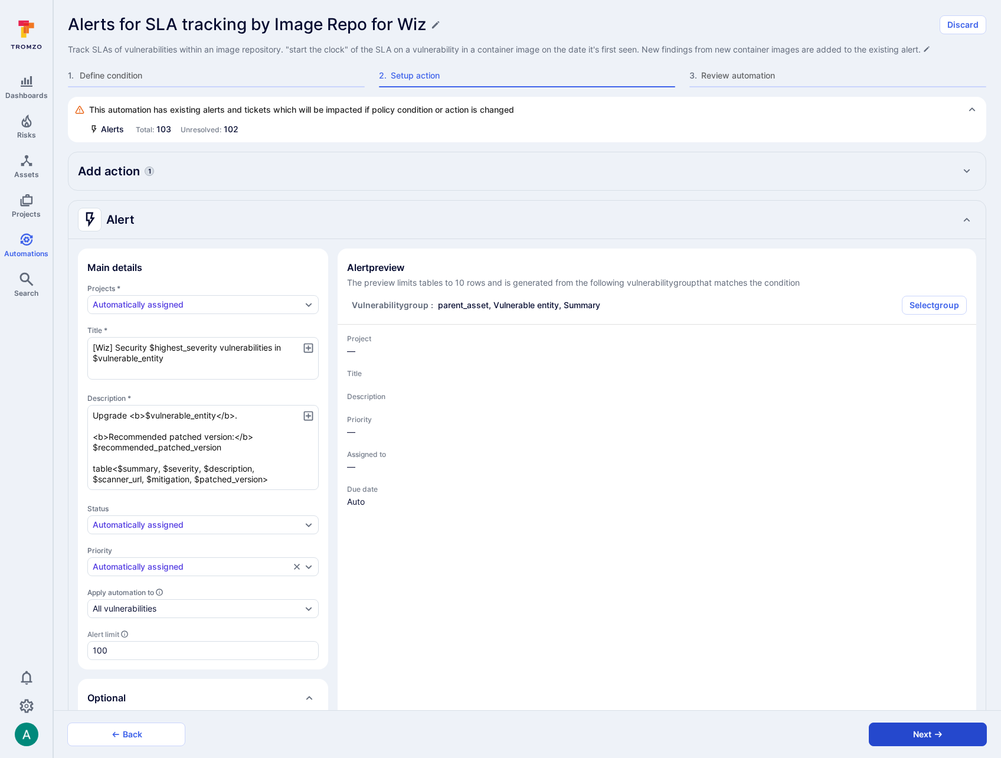
type textarea "x"
click at [968, 737] on button "Next" at bounding box center [928, 734] width 118 height 24
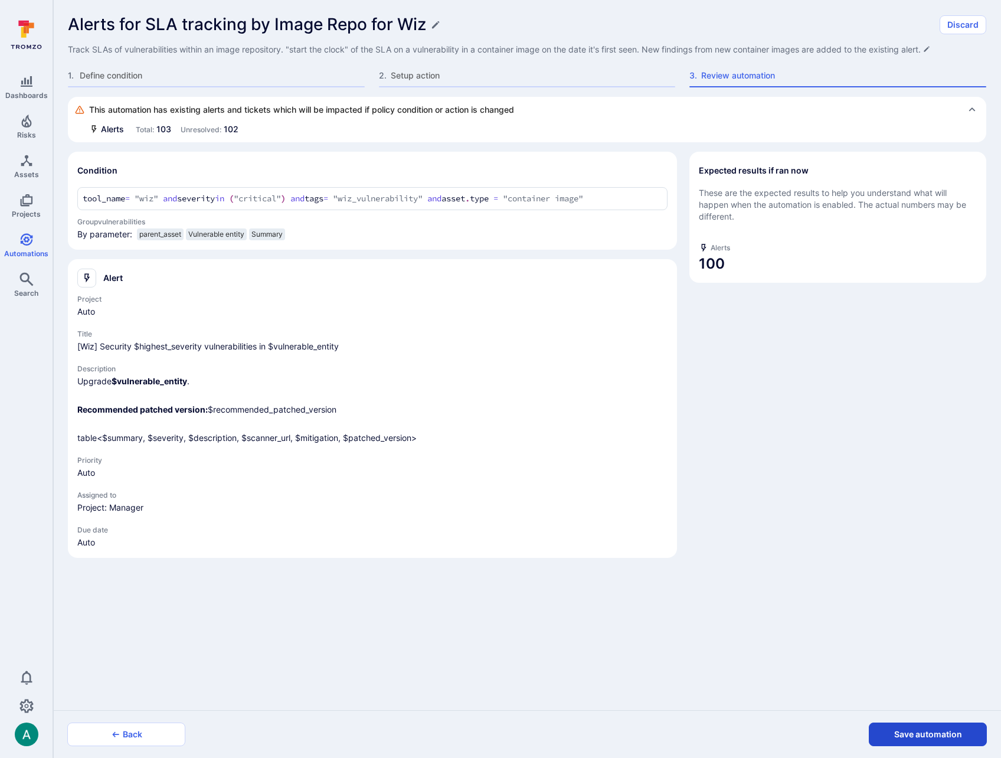
click at [969, 735] on button "Save automation" at bounding box center [928, 734] width 118 height 24
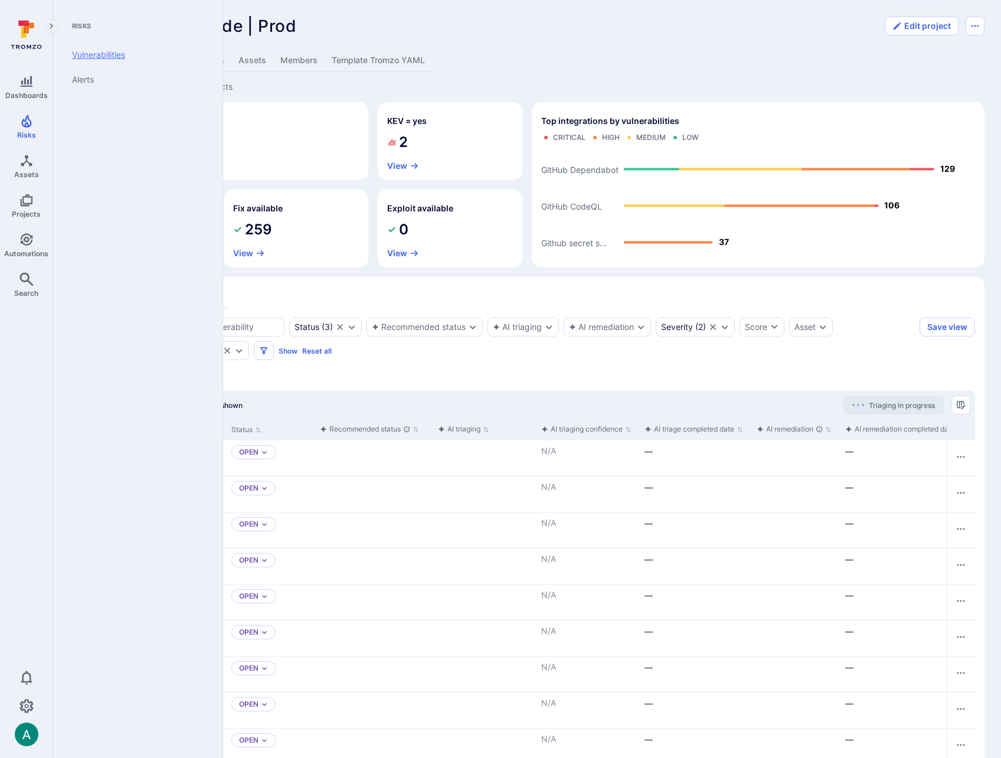
click at [108, 58] on link "Vulnerabilities" at bounding box center [136, 54] width 146 height 25
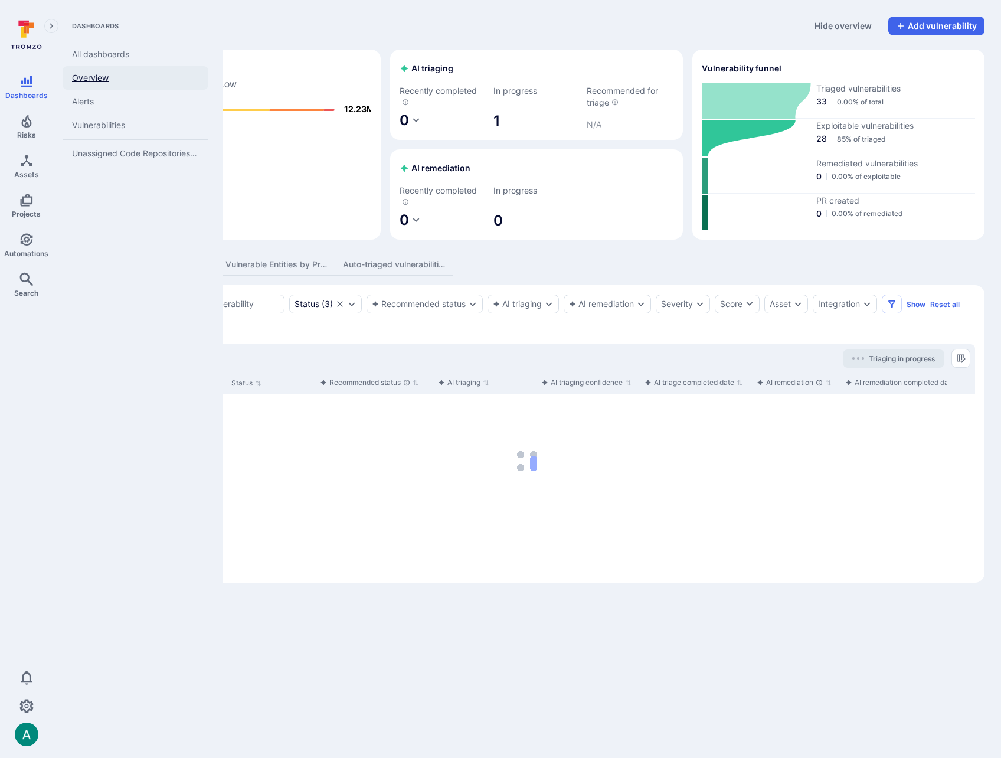
click at [90, 76] on link "Overview" at bounding box center [136, 78] width 146 height 24
click at [97, 61] on link "All dashboards" at bounding box center [136, 54] width 146 height 24
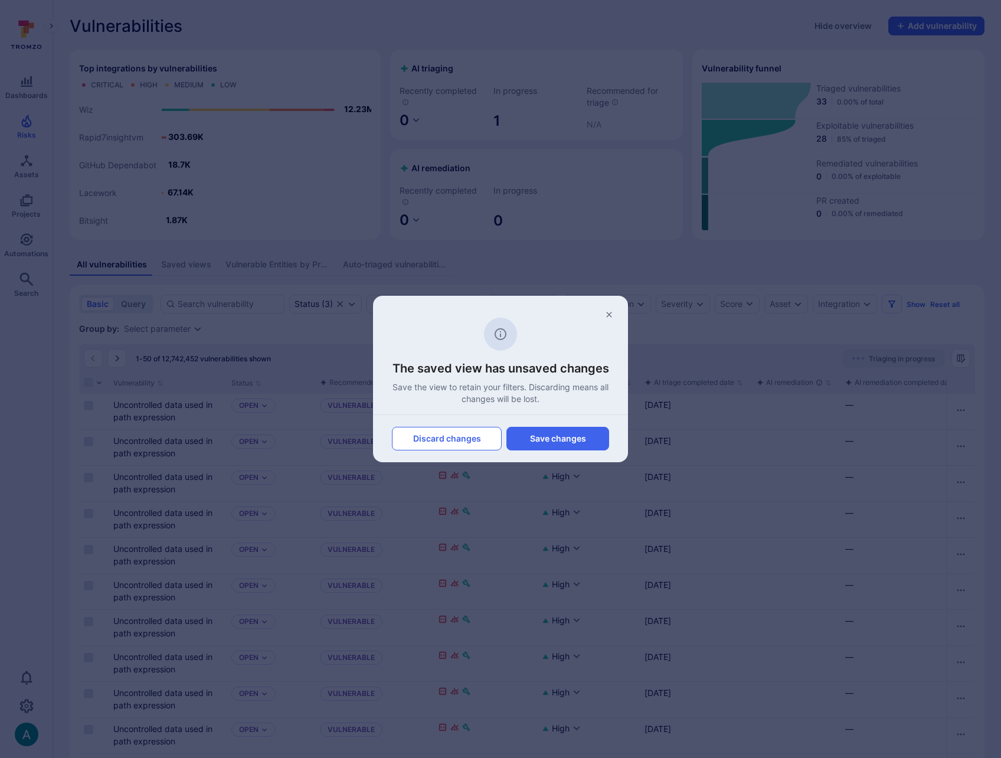
click at [477, 438] on button "Discard changes" at bounding box center [447, 439] width 110 height 24
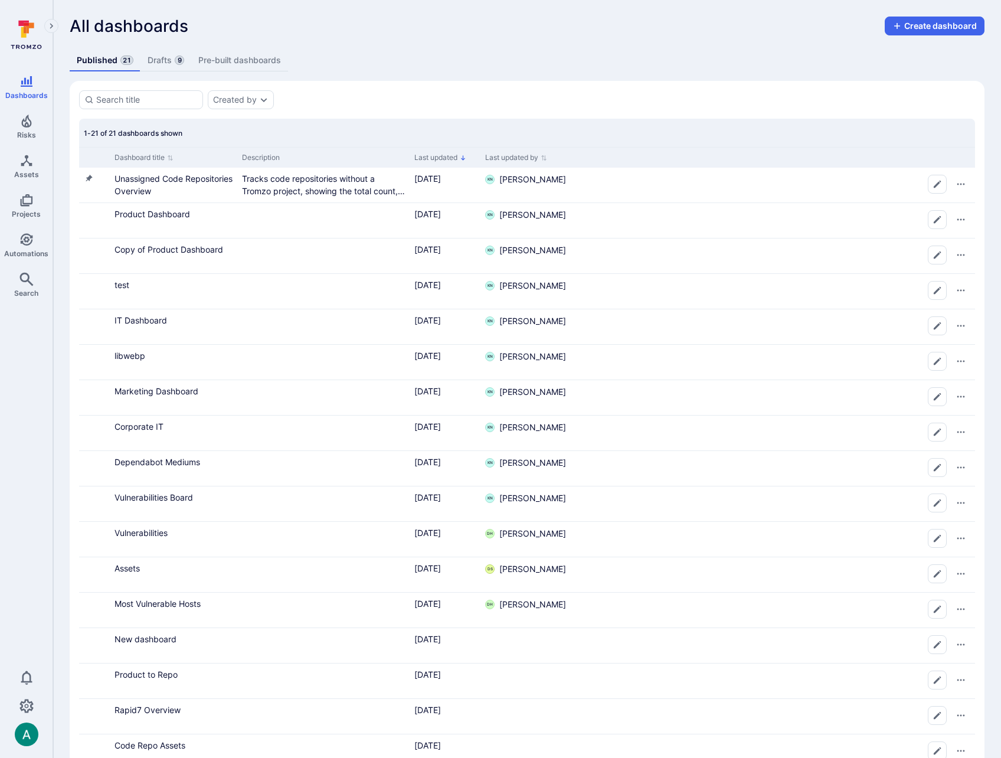
click at [164, 55] on link "Drafts 9" at bounding box center [165, 61] width 51 height 22
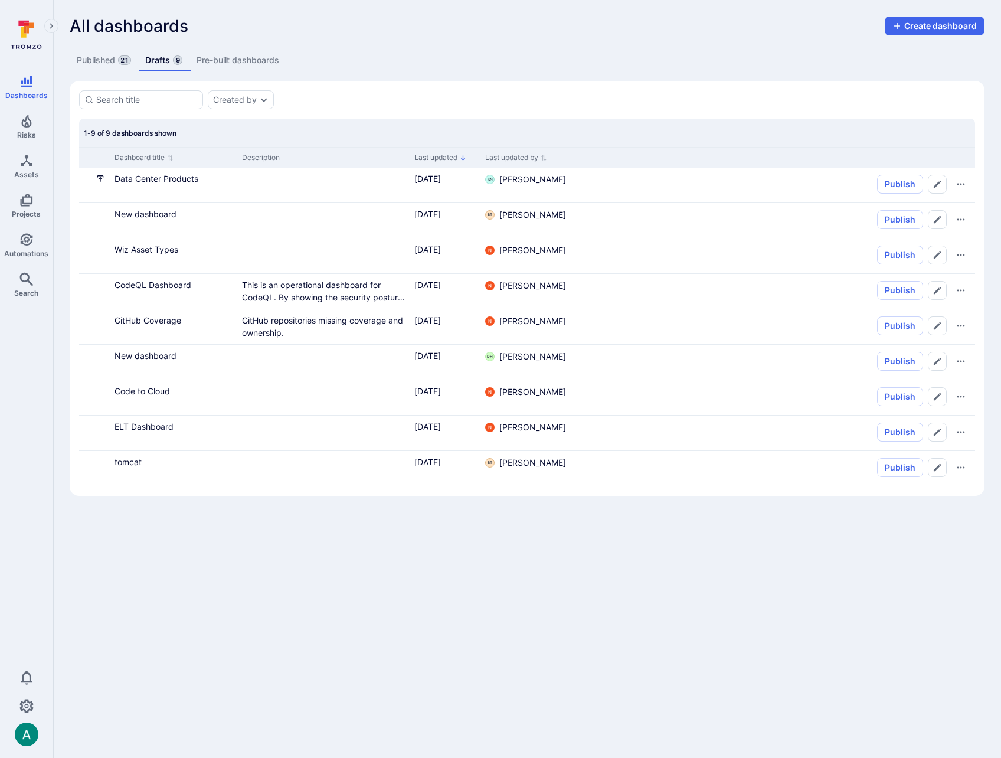
click at [104, 61] on link "Published 21" at bounding box center [104, 61] width 68 height 22
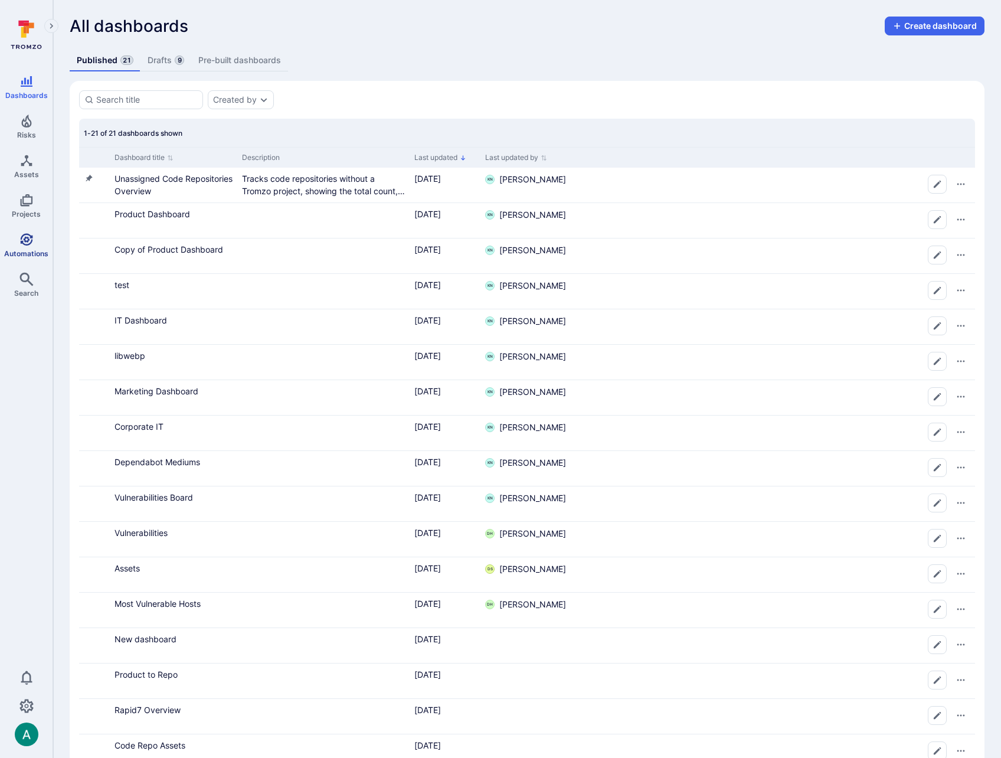
click at [16, 228] on link "Automations" at bounding box center [26, 245] width 53 height 35
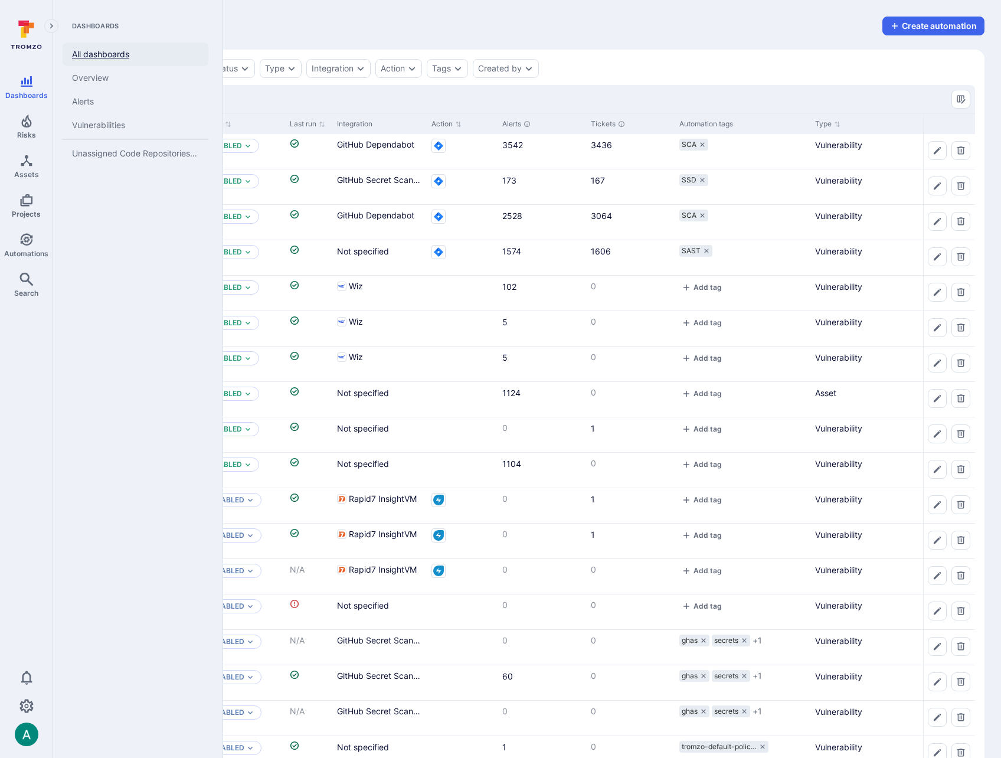
click at [101, 53] on link "All dashboards" at bounding box center [136, 54] width 146 height 24
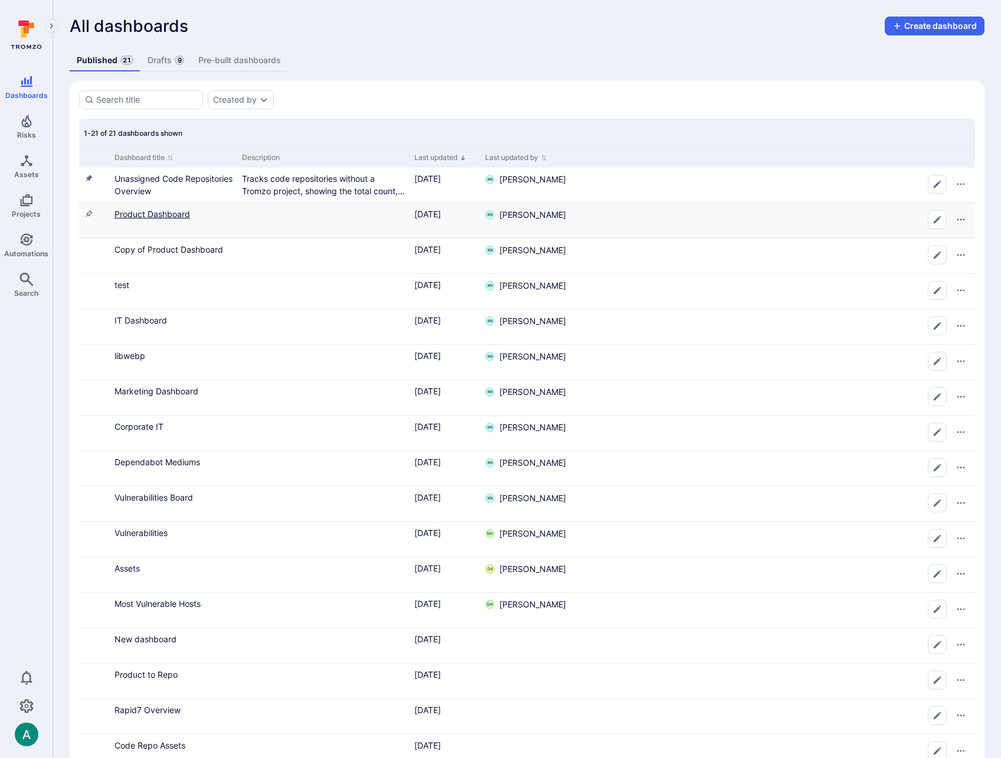
click at [152, 211] on link "Product Dashboard" at bounding box center [152, 214] width 76 height 10
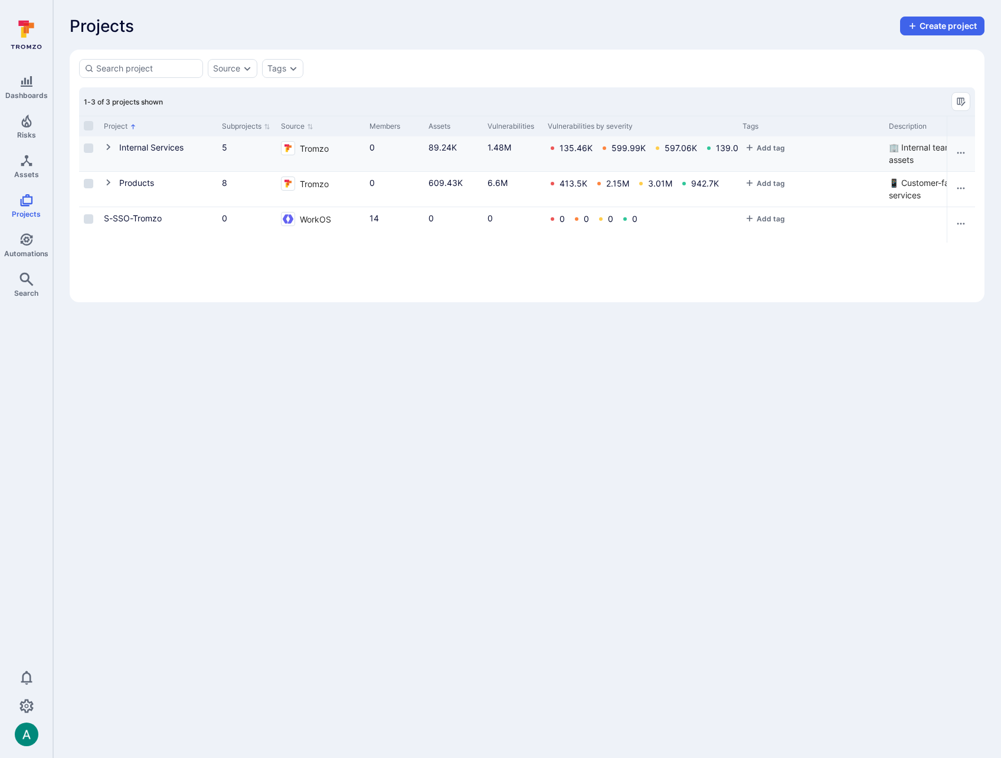
click at [112, 146] on icon "Cell for Project" at bounding box center [108, 146] width 9 height 9
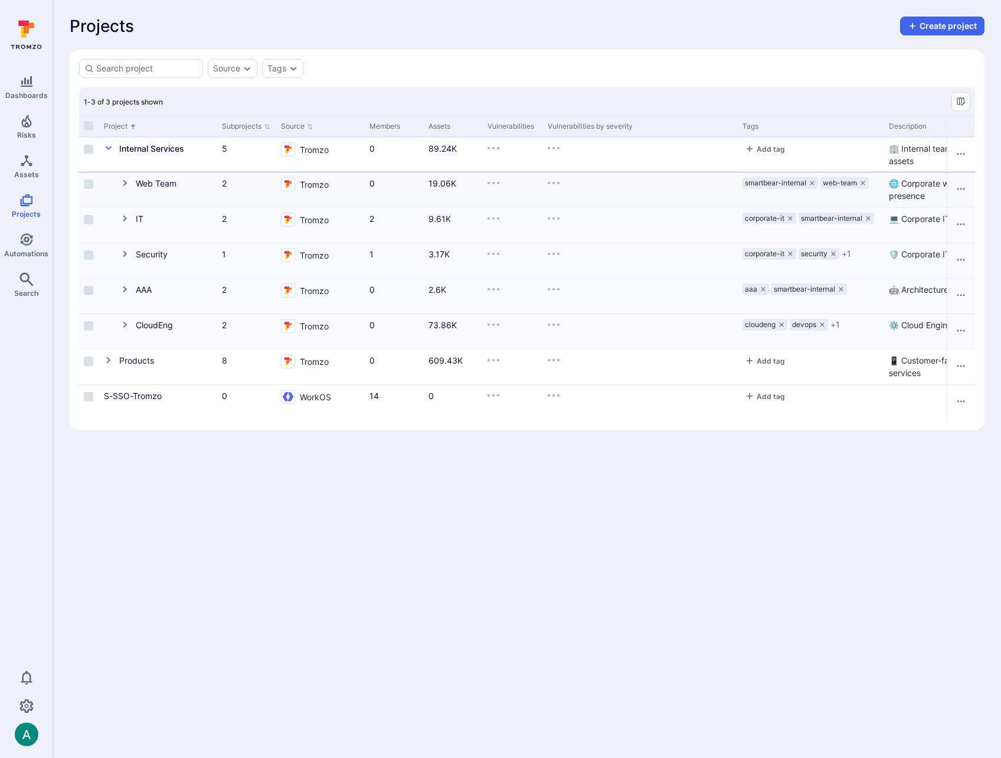
click at [127, 182] on icon "Cell for Project" at bounding box center [124, 182] width 9 height 9
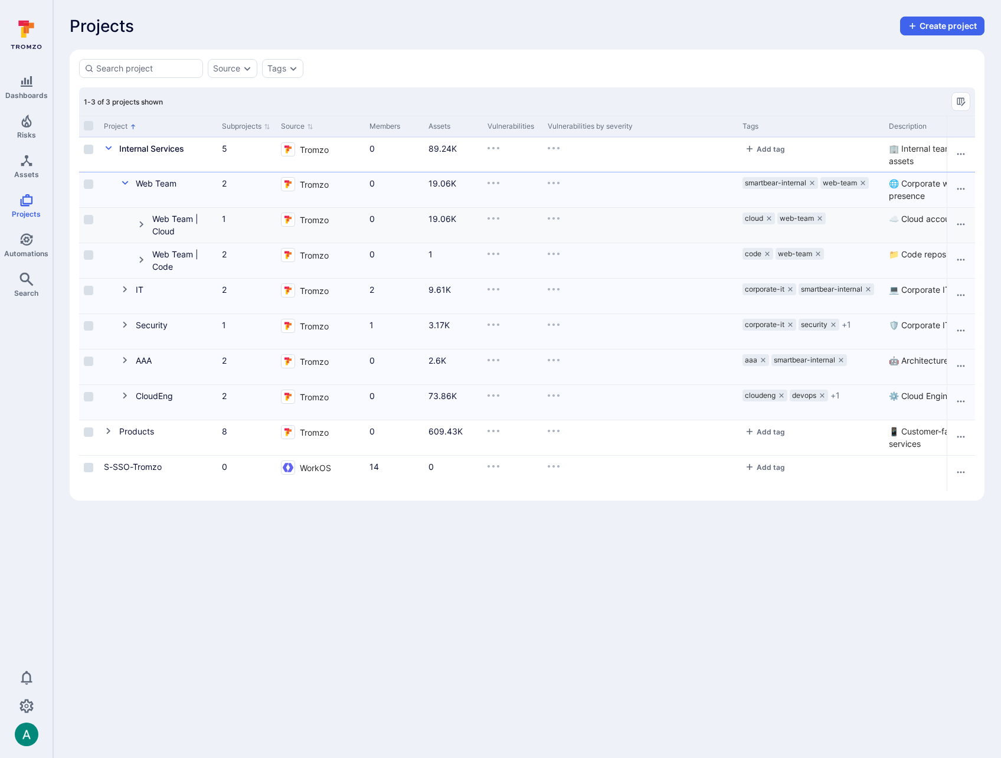
click at [143, 224] on icon "Cell for Project" at bounding box center [141, 224] width 4 height 6
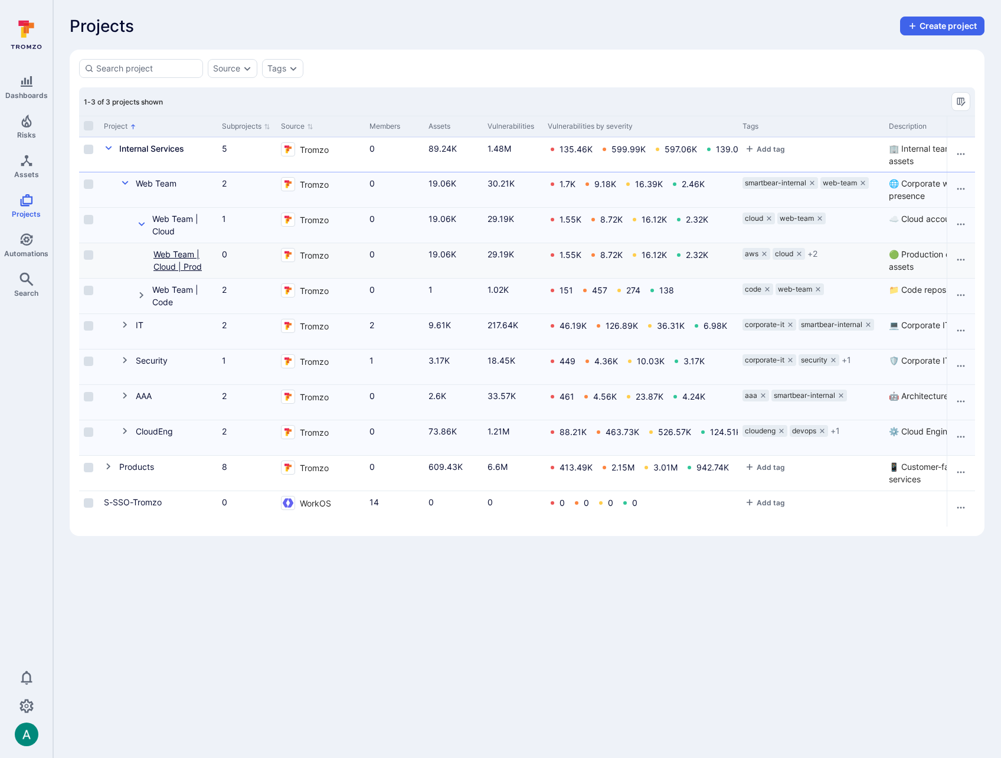
click at [172, 258] on link "Web Team | Cloud | Prod" at bounding box center [177, 260] width 48 height 22
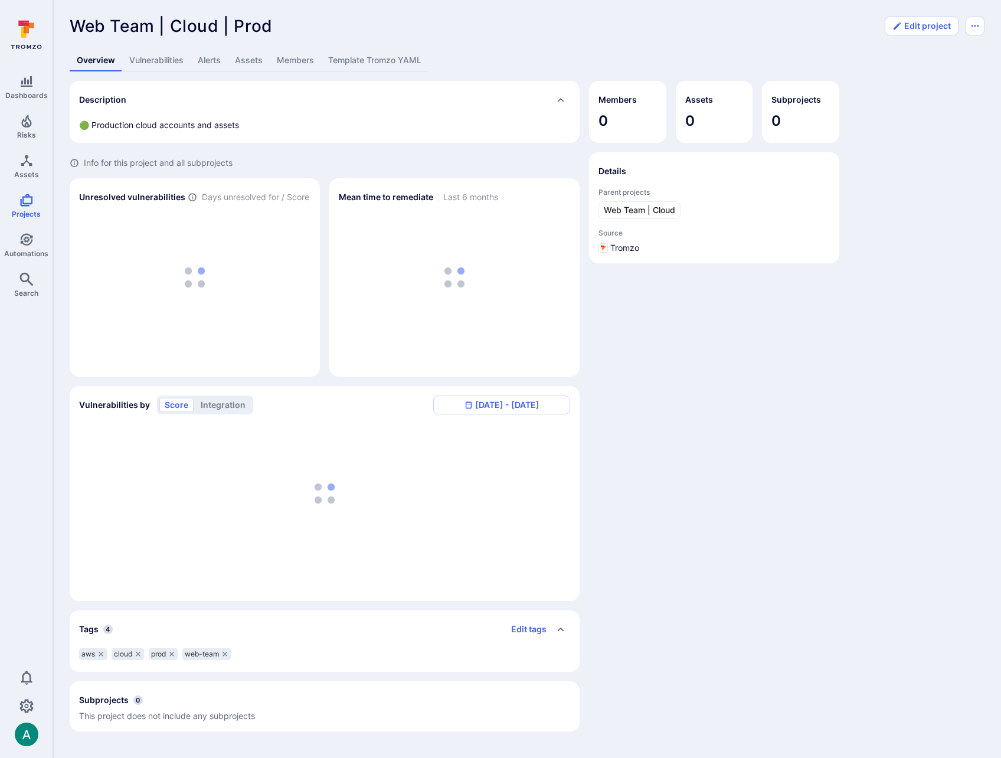
click at [352, 59] on link "Template Tromzo YAML" at bounding box center [374, 61] width 107 height 22
